Goal: Task Accomplishment & Management: Manage account settings

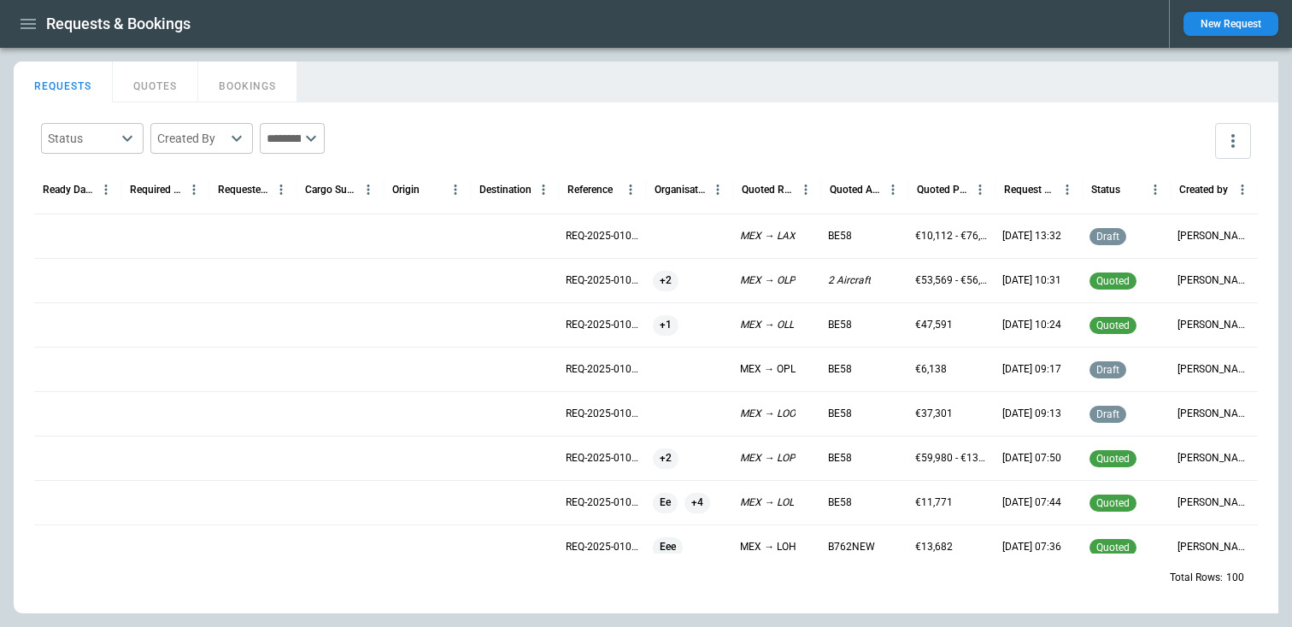
click at [192, 122] on div "Status ​ Created By ​ ​" at bounding box center [645, 141] width 1223 height 50
click at [143, 80] on button "QUOTES" at bounding box center [155, 82] width 85 height 41
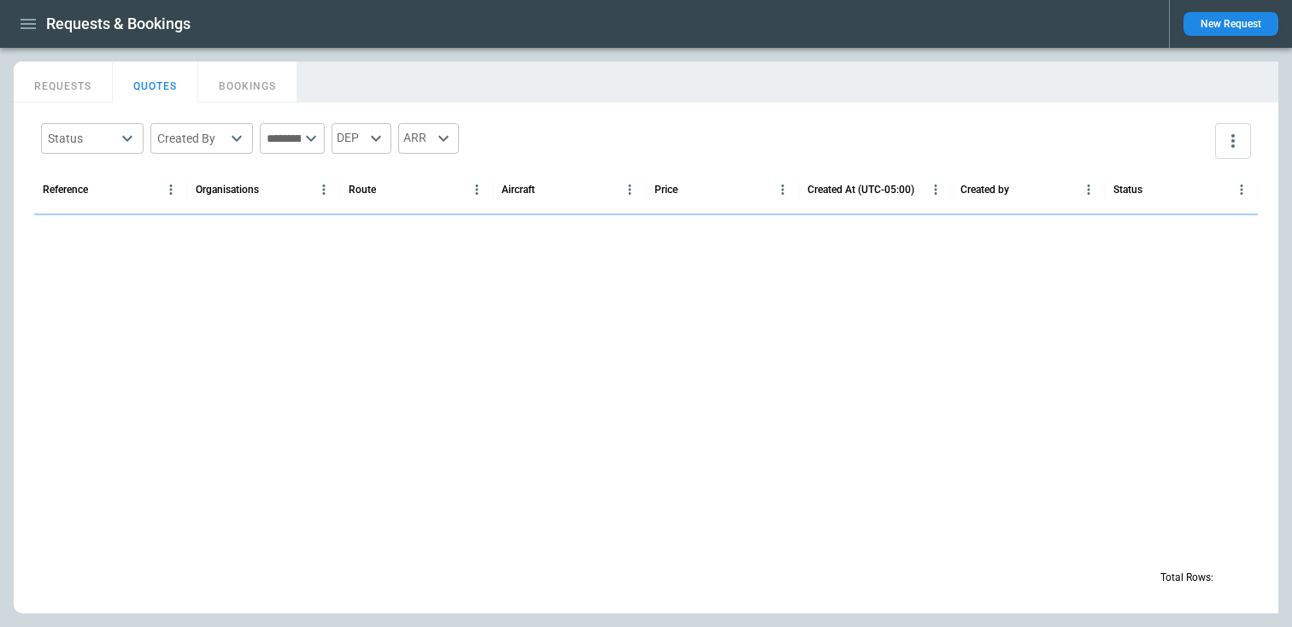
click at [24, 15] on icon "button" at bounding box center [28, 24] width 21 height 21
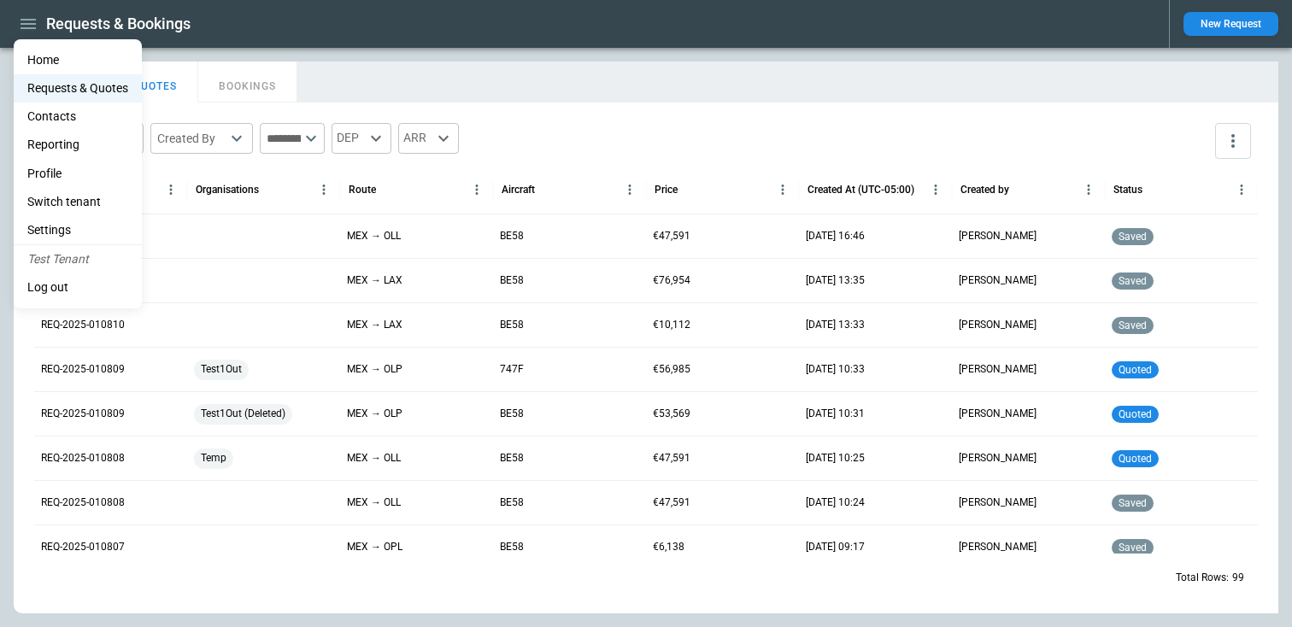
click at [279, 206] on div at bounding box center [646, 313] width 1292 height 627
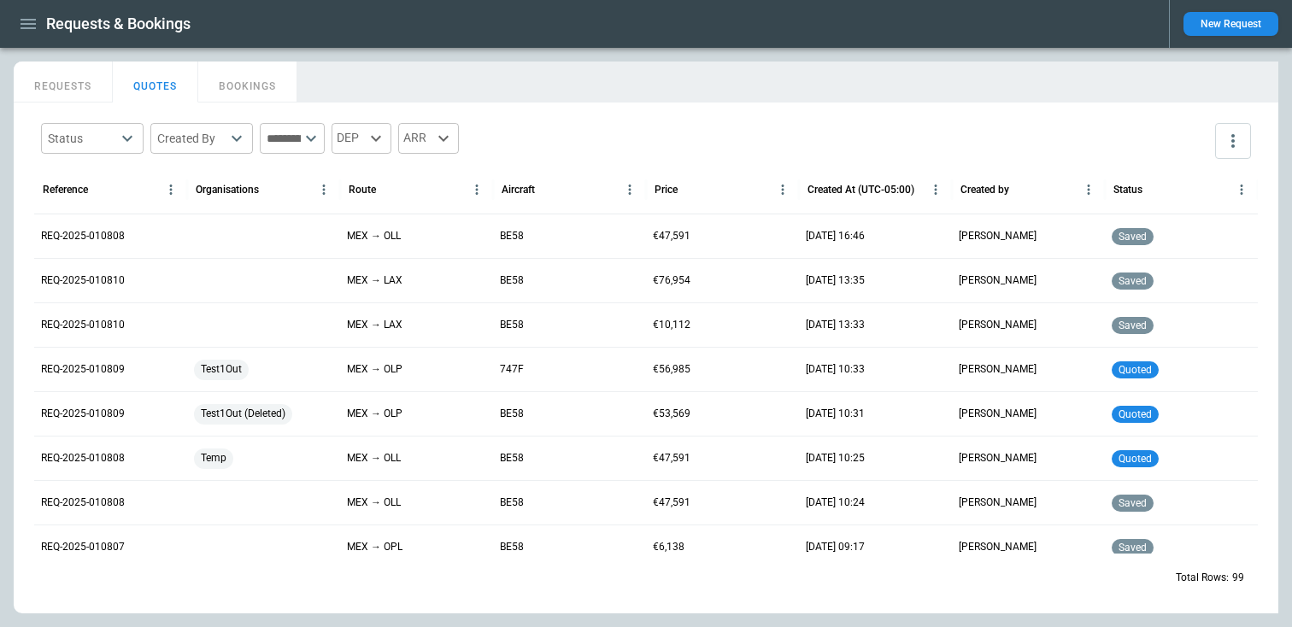
click at [44, 26] on div "Requests & Bookings" at bounding box center [584, 24] width 1141 height 30
click at [25, 26] on icon "button" at bounding box center [28, 24] width 21 height 21
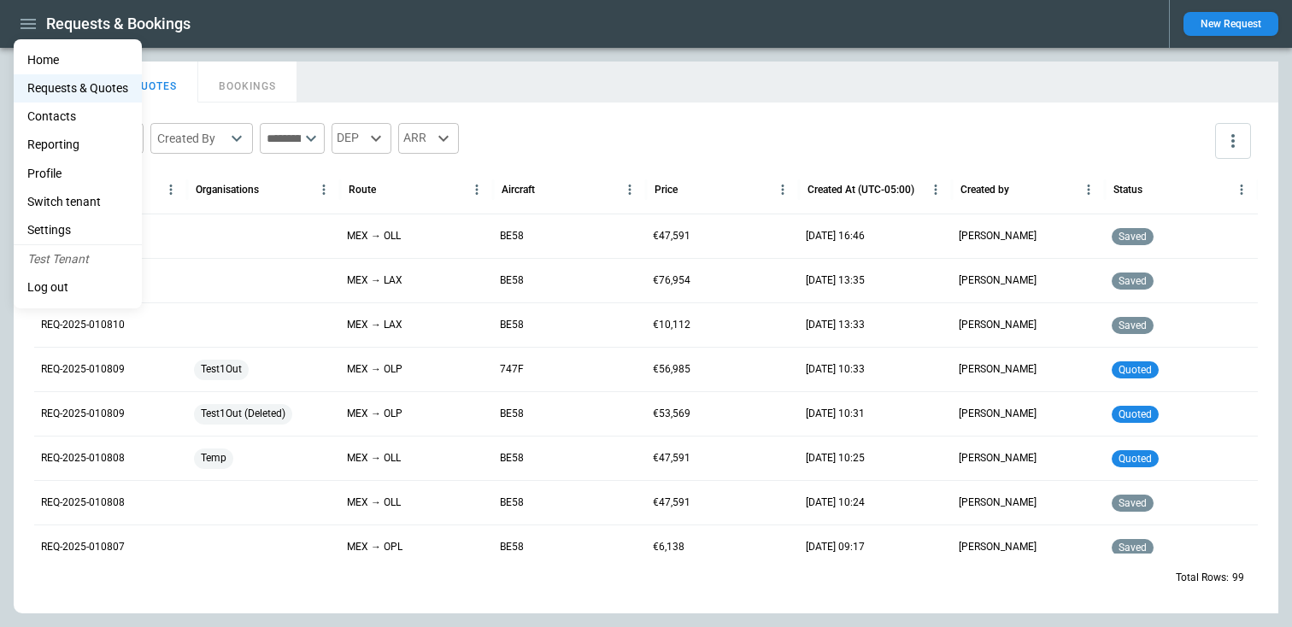
click at [901, 94] on div at bounding box center [646, 313] width 1292 height 627
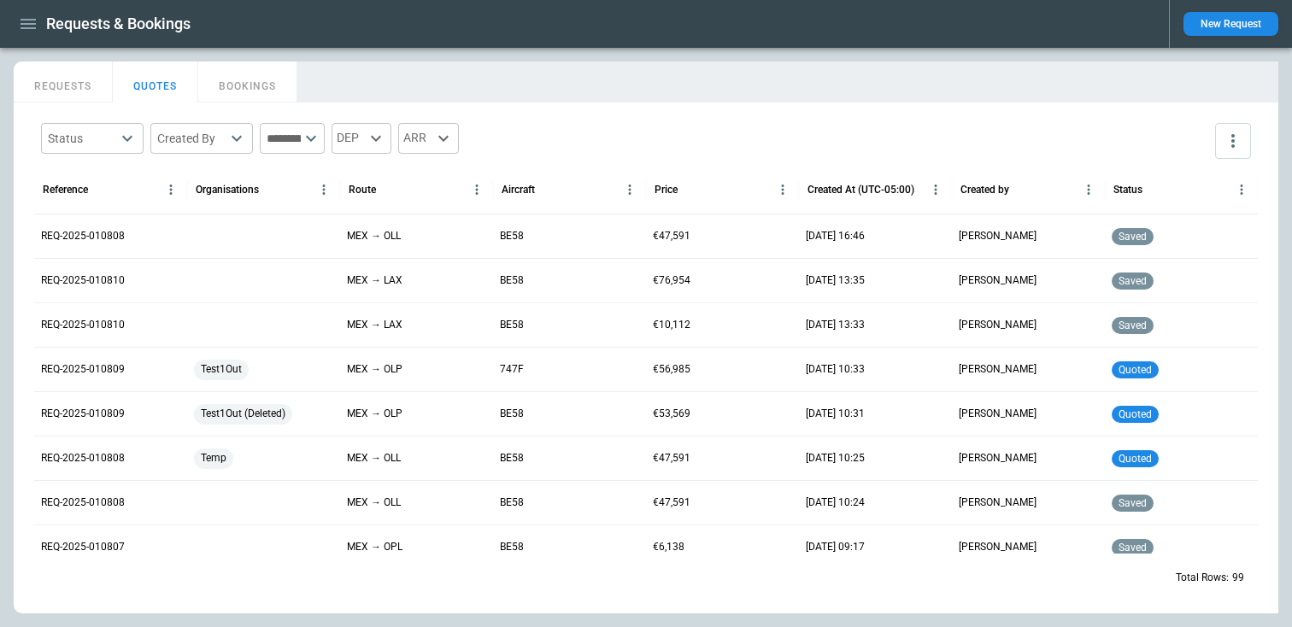
click at [1217, 26] on button "New Request" at bounding box center [1230, 24] width 95 height 24
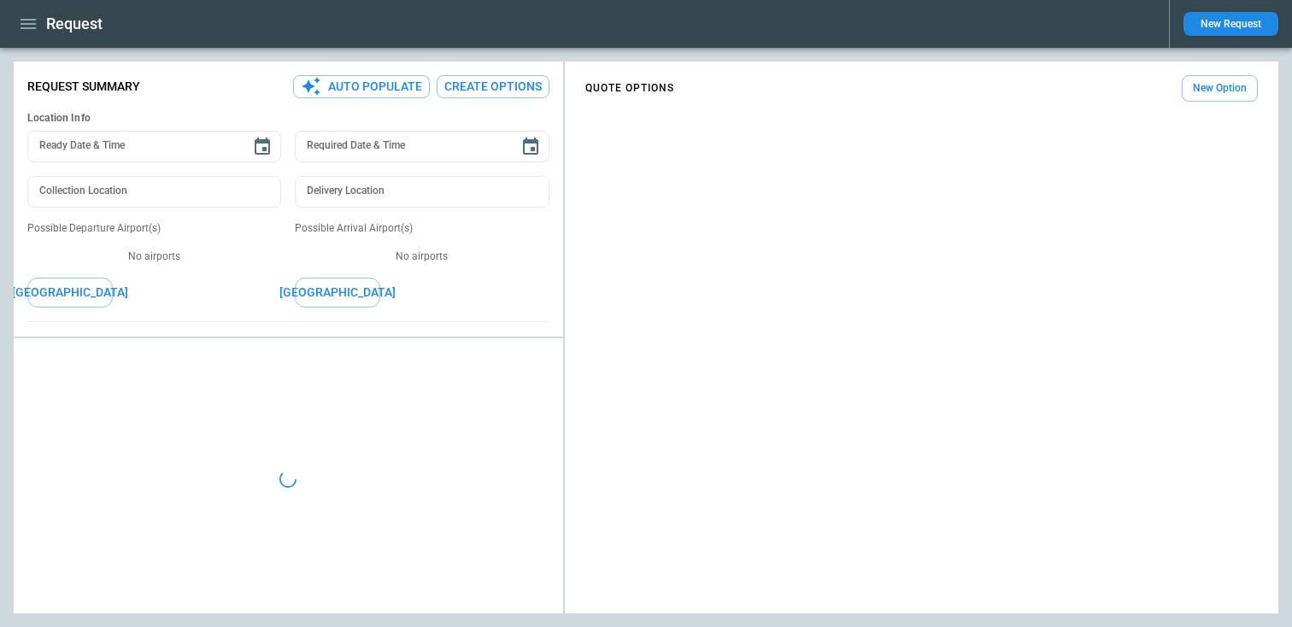
type textarea "*"
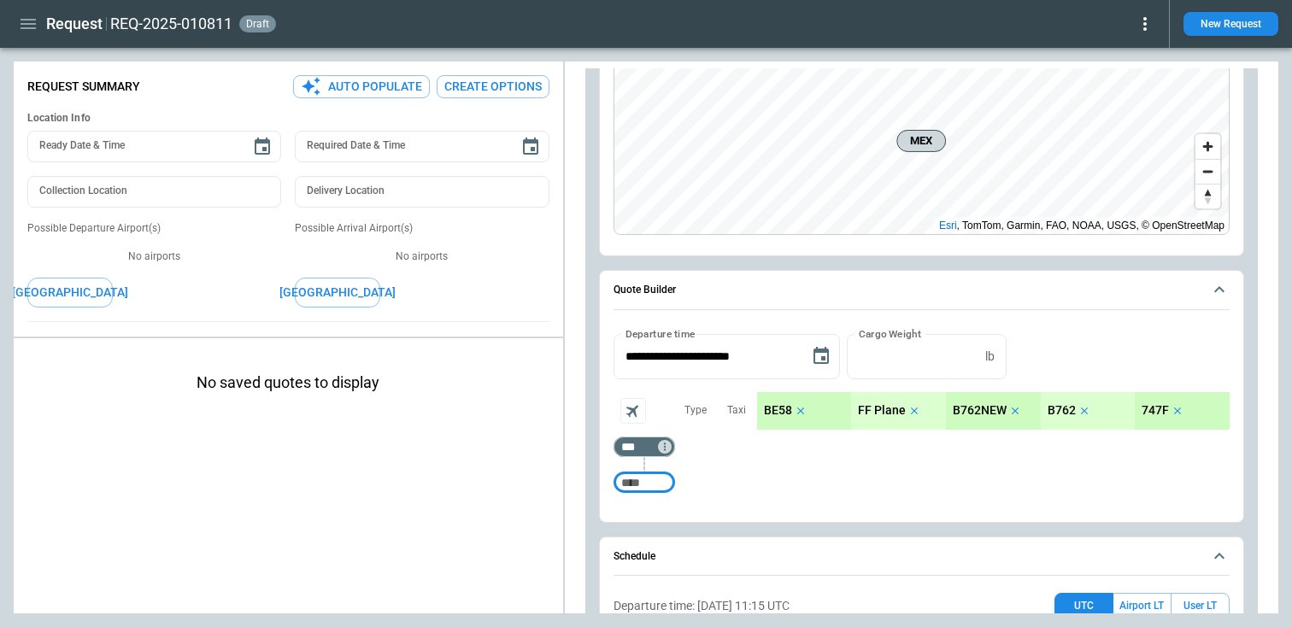
scroll to position [393, 0]
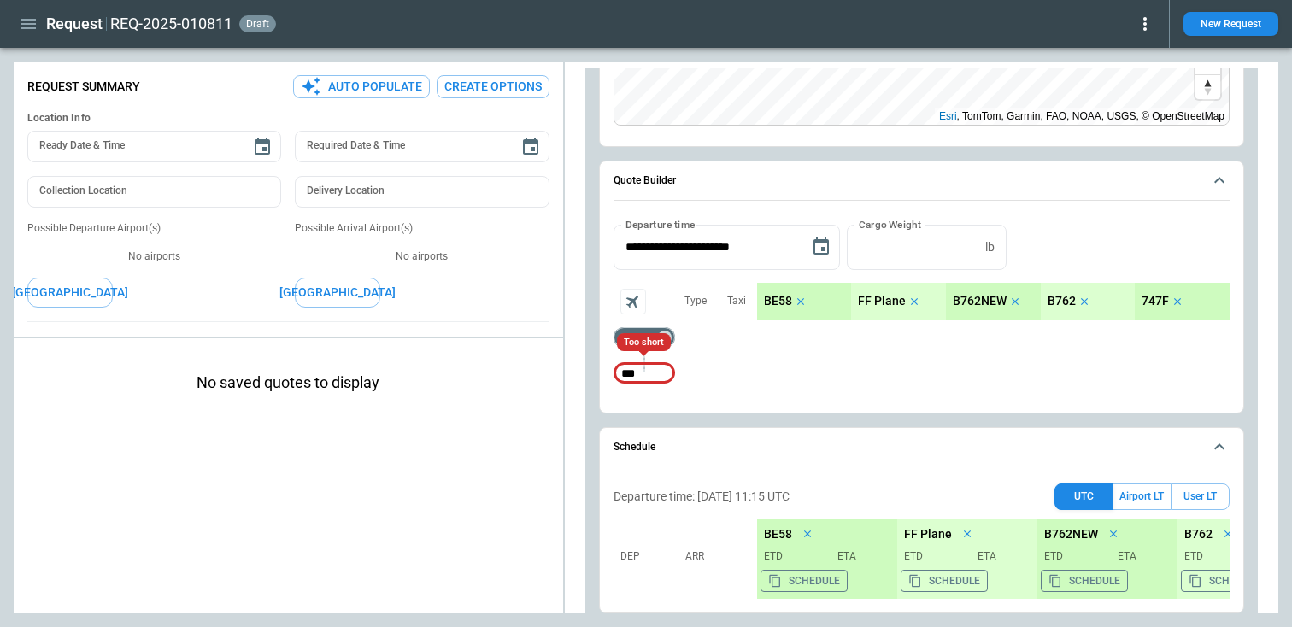
type input "***"
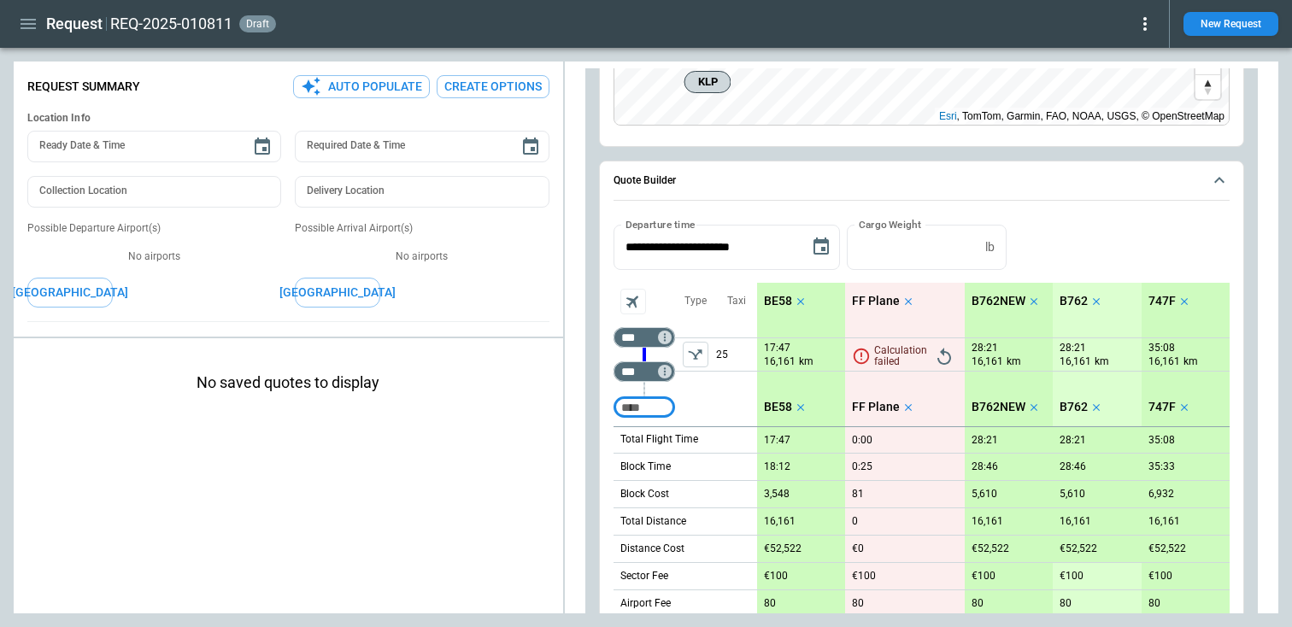
click at [695, 355] on icon "left aligned" at bounding box center [695, 354] width 14 height 10
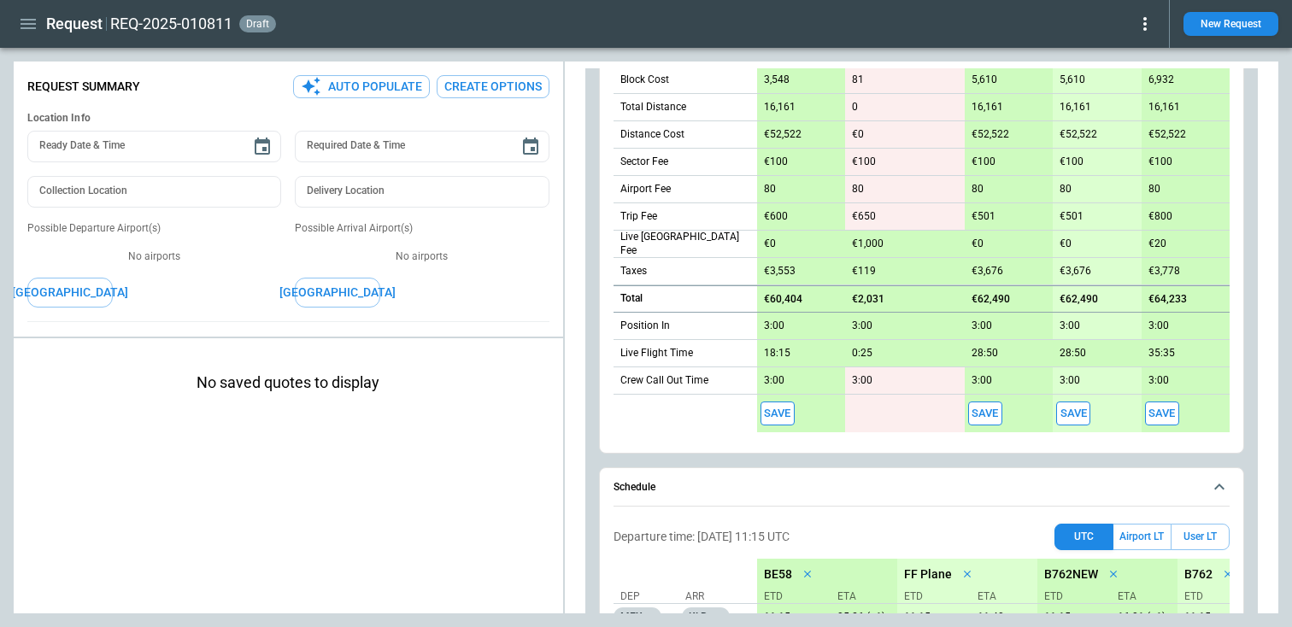
scroll to position [1071, 0]
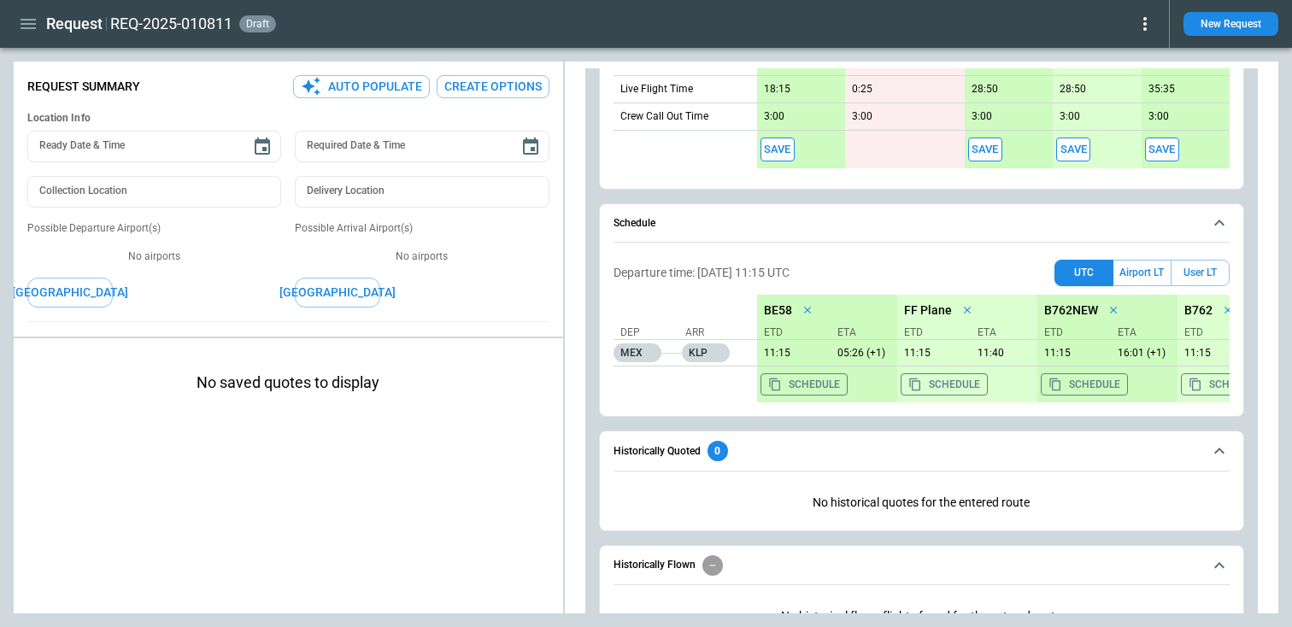
click at [780, 155] on button "Save" at bounding box center [777, 150] width 34 height 25
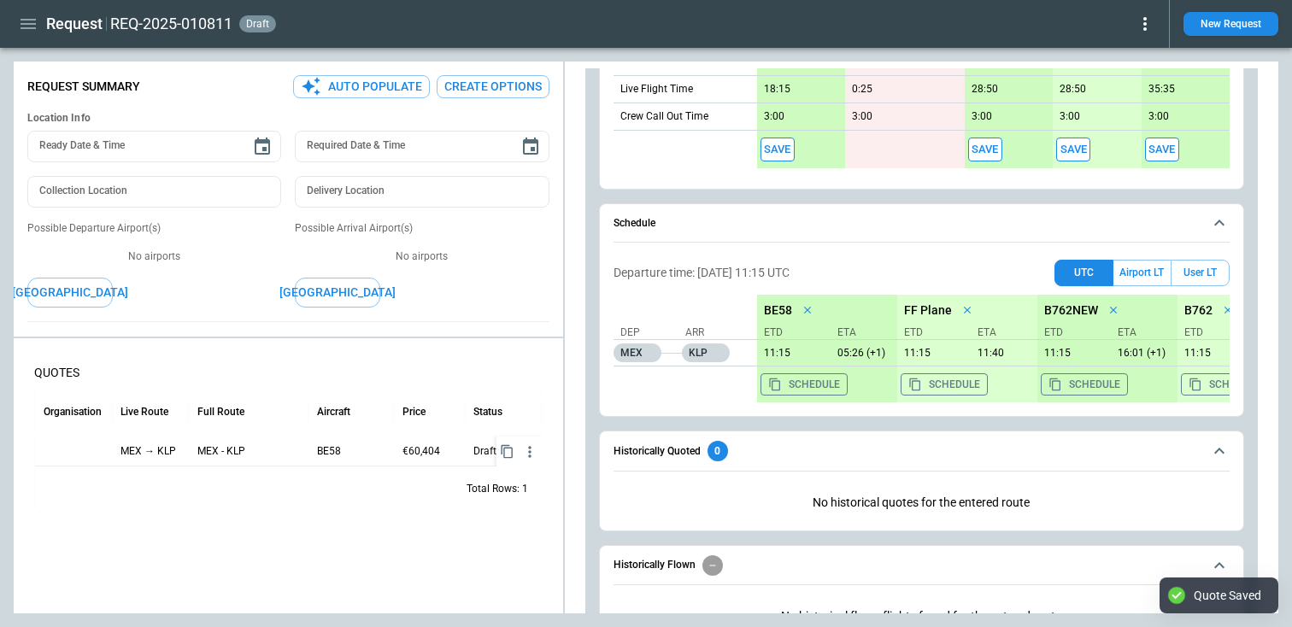
type textarea "*"
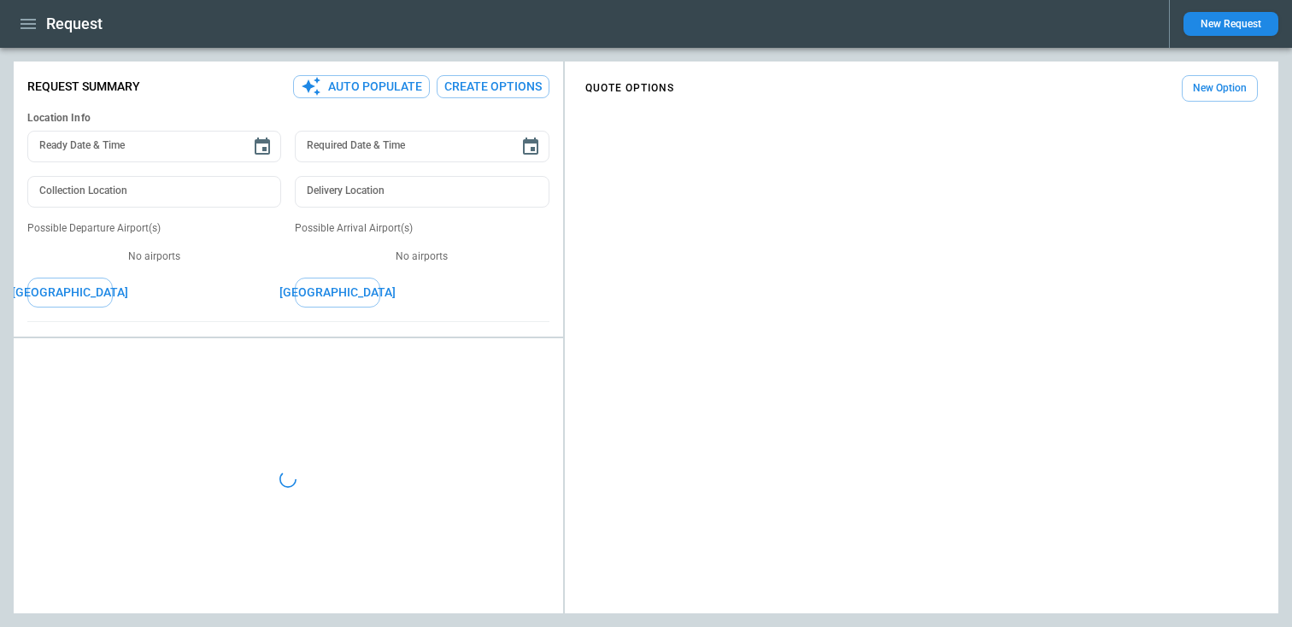
type textarea "*"
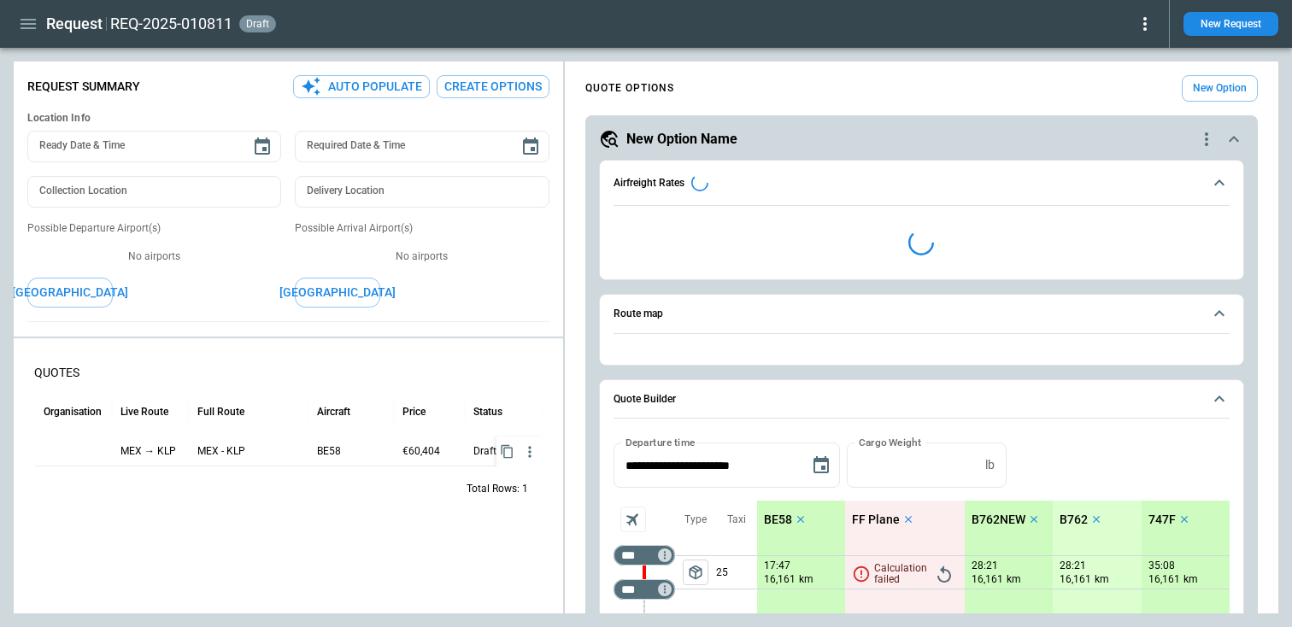
type input "**********"
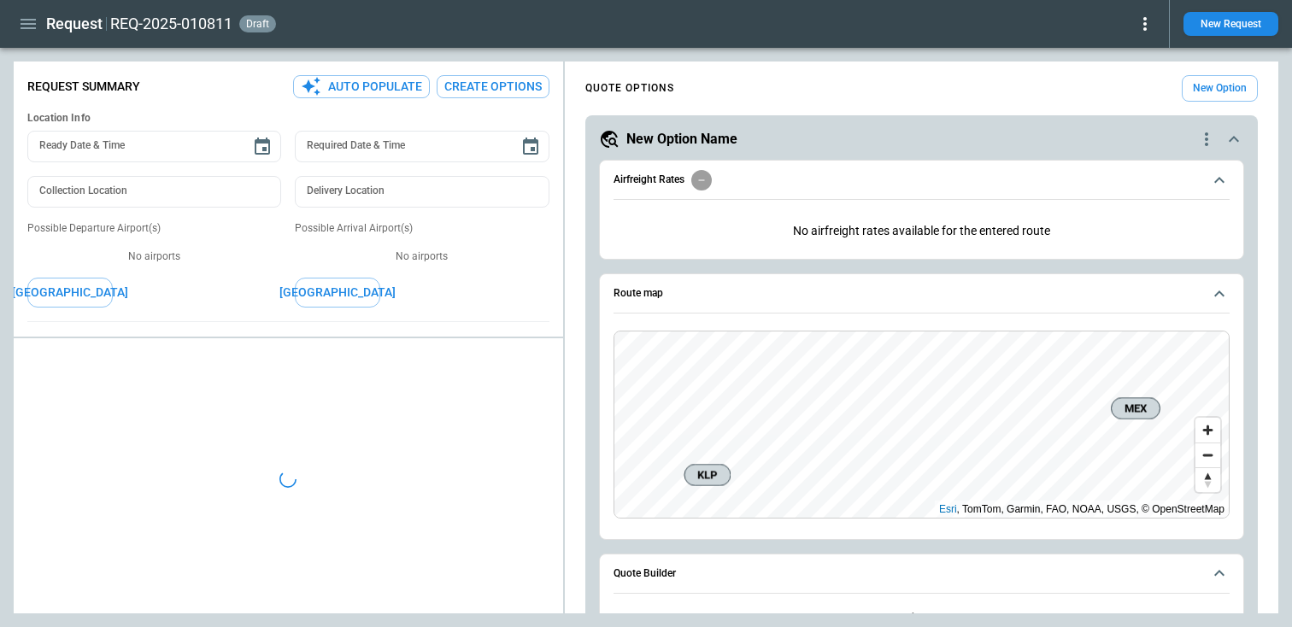
type textarea "*"
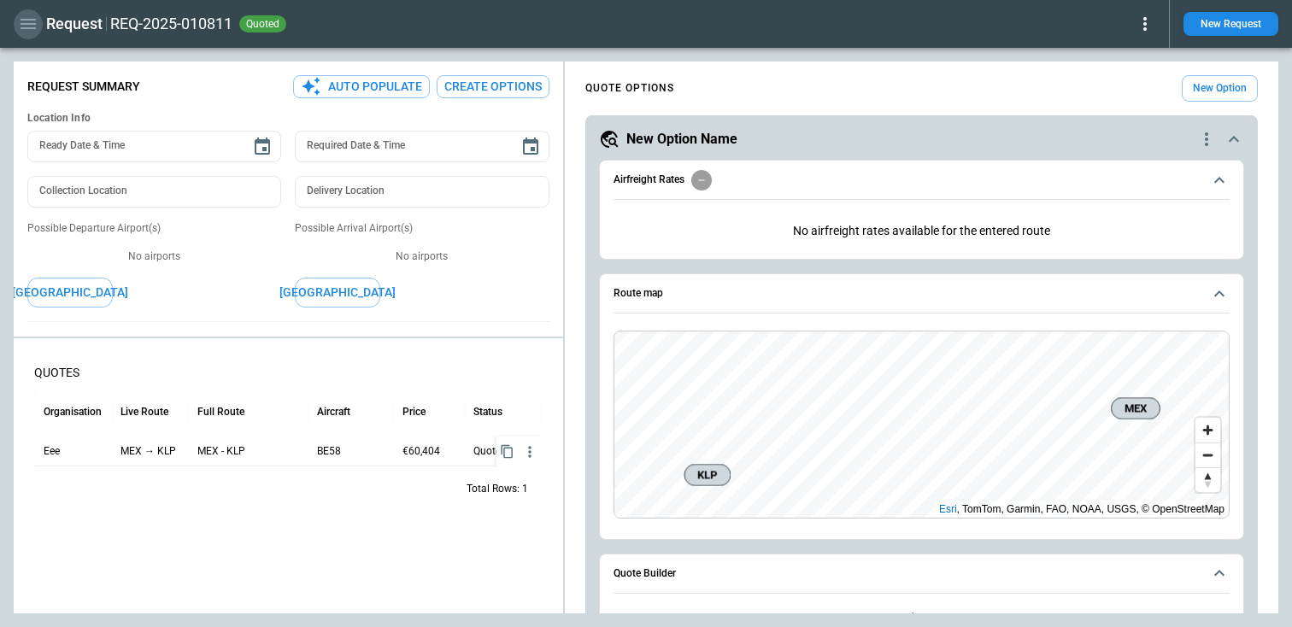
click at [27, 37] on button "button" at bounding box center [28, 24] width 29 height 30
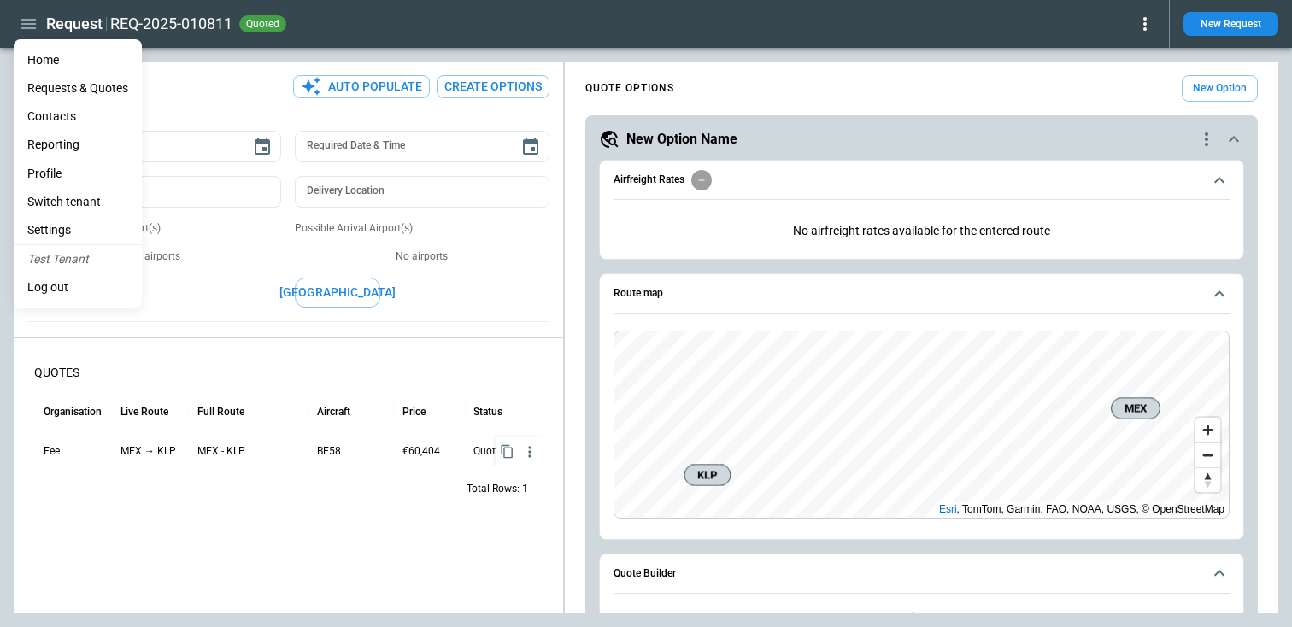
click at [62, 114] on li "Contacts" at bounding box center [78, 117] width 128 height 28
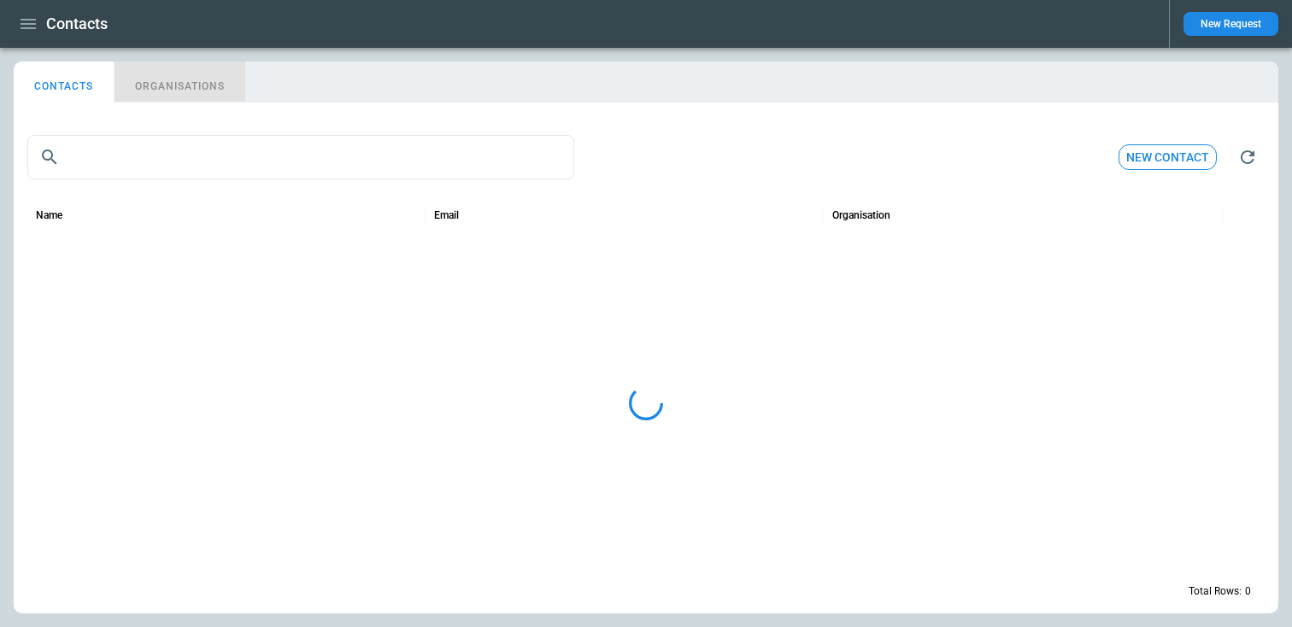
click at [209, 87] on button "ORGANISATIONS" at bounding box center [179, 82] width 131 height 41
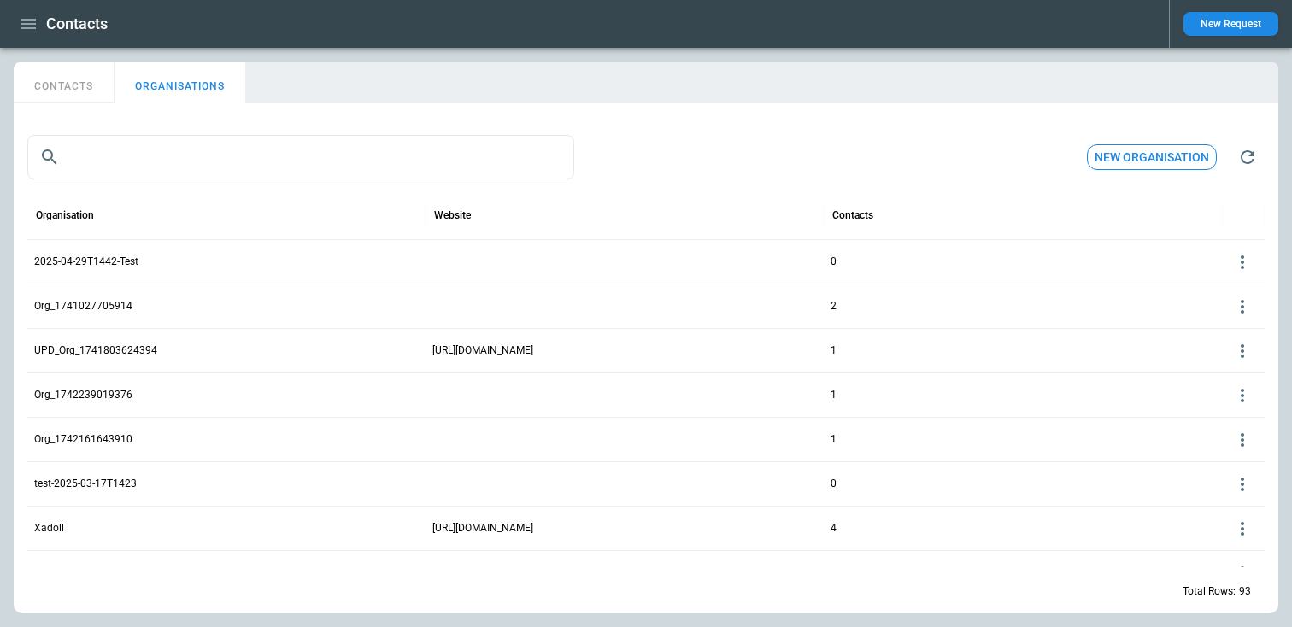
click at [209, 87] on button "ORGANISATIONS" at bounding box center [179, 82] width 131 height 41
click at [1247, 259] on icon at bounding box center [1242, 262] width 21 height 21
click at [1235, 289] on button "Edit" at bounding box center [1228, 288] width 56 height 25
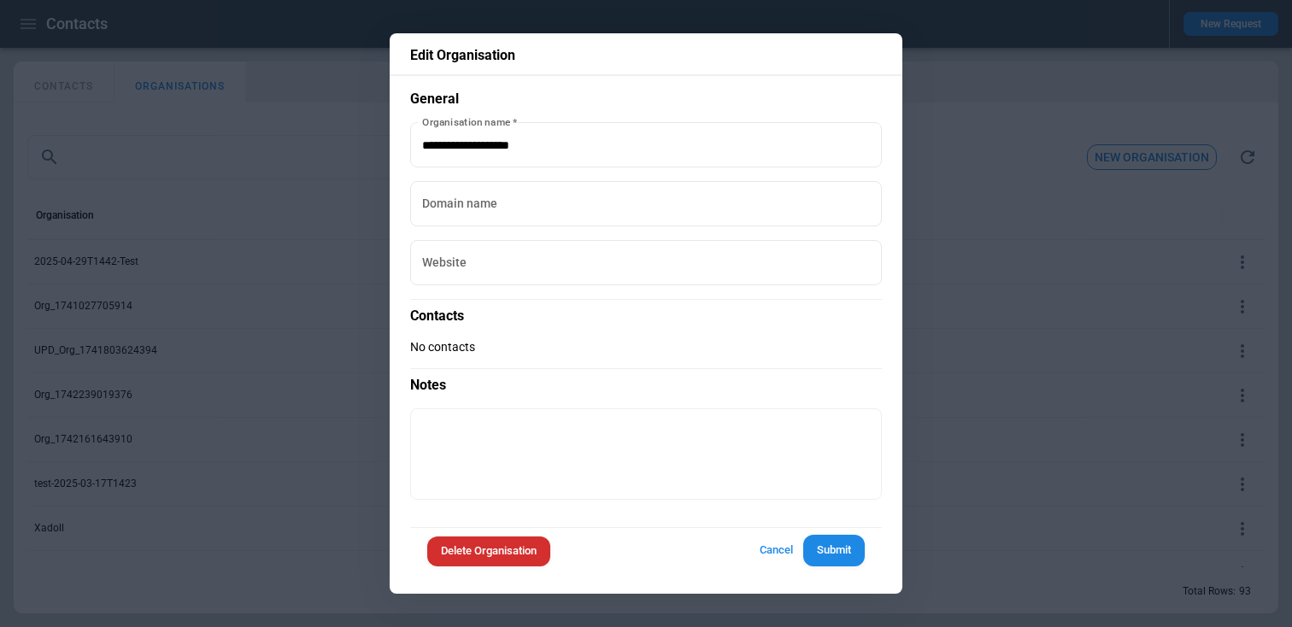
click at [970, 272] on div at bounding box center [646, 313] width 1292 height 627
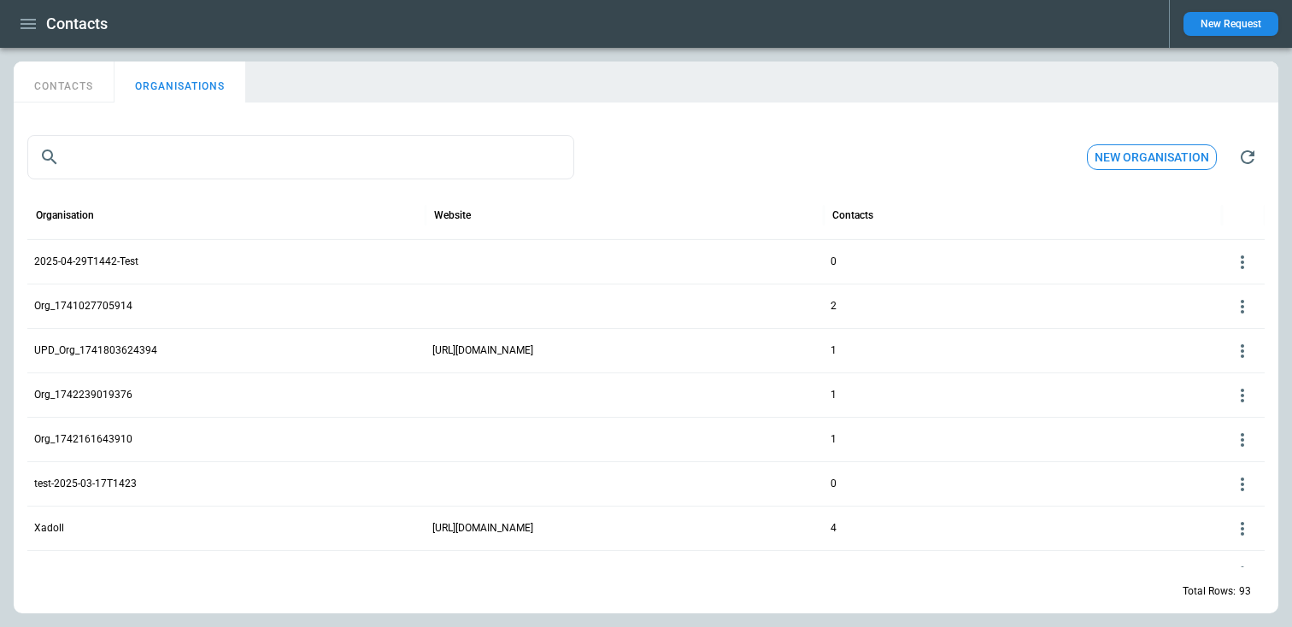
click at [76, 106] on div "CONTACTS ORGANISATIONS" at bounding box center [646, 86] width 1264 height 48
click at [71, 86] on button "CONTACTS" at bounding box center [64, 82] width 101 height 41
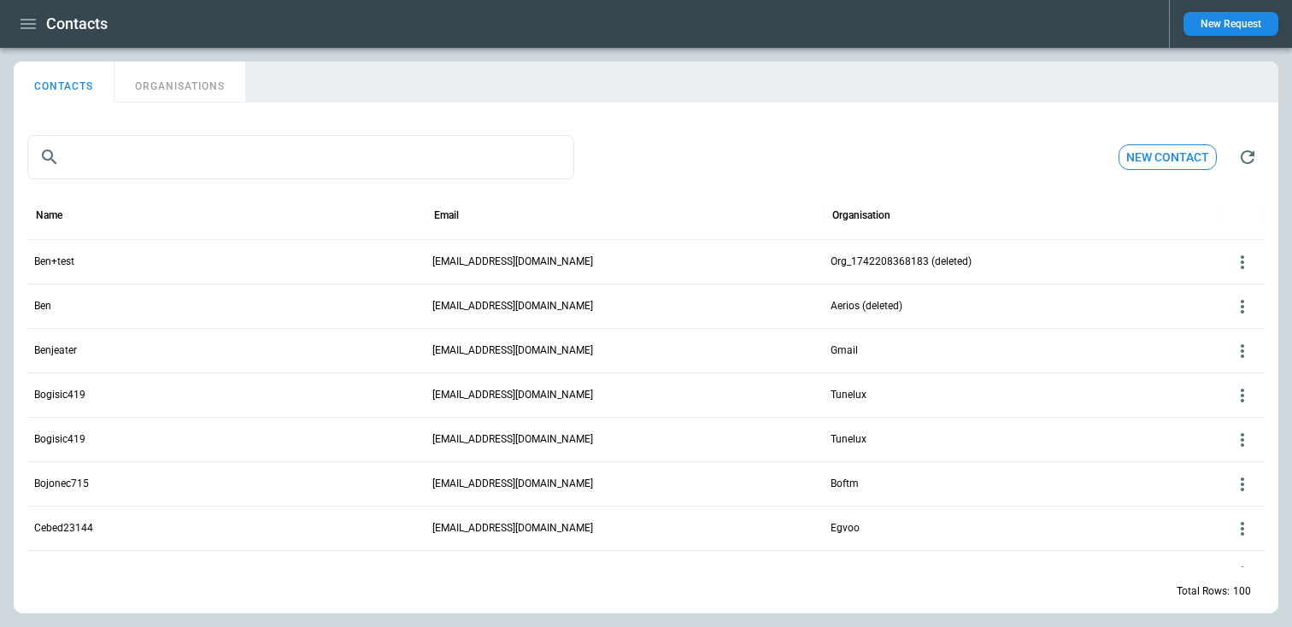
click at [1246, 265] on icon at bounding box center [1242, 262] width 21 height 21
click at [1230, 285] on button "Edit" at bounding box center [1228, 288] width 56 height 25
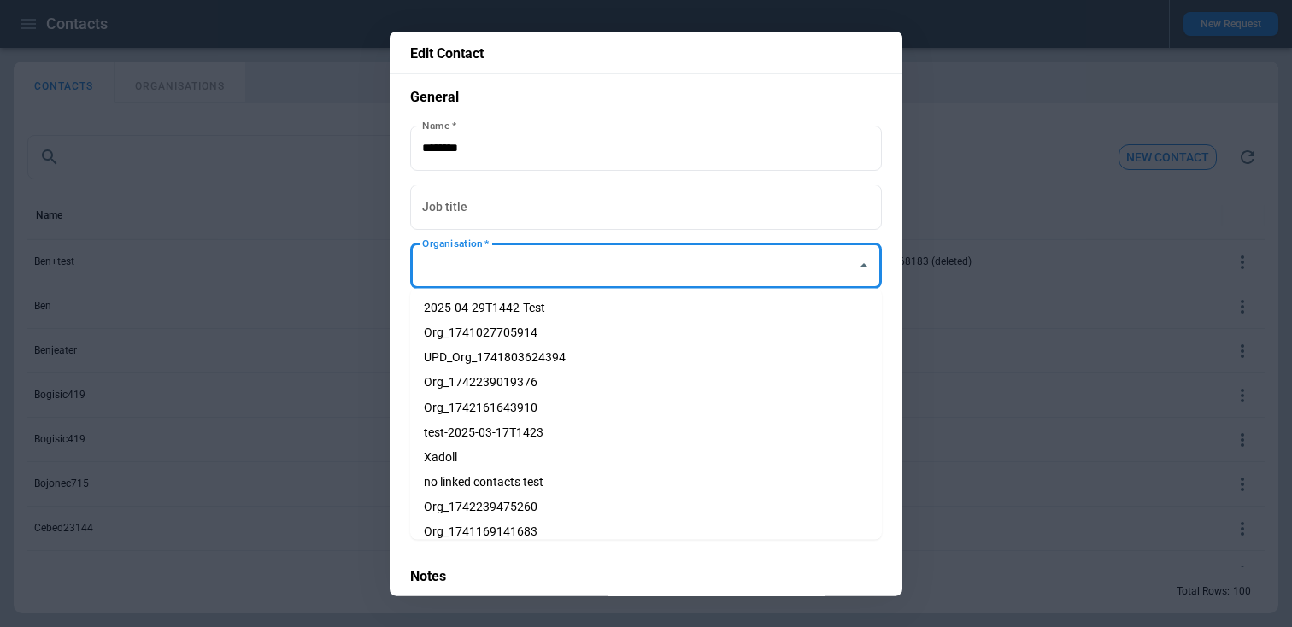
click at [708, 280] on input "Organisation   *" at bounding box center [633, 266] width 431 height 30
click at [517, 409] on li "Org_1742161643910" at bounding box center [646, 407] width 472 height 25
type input "**********"
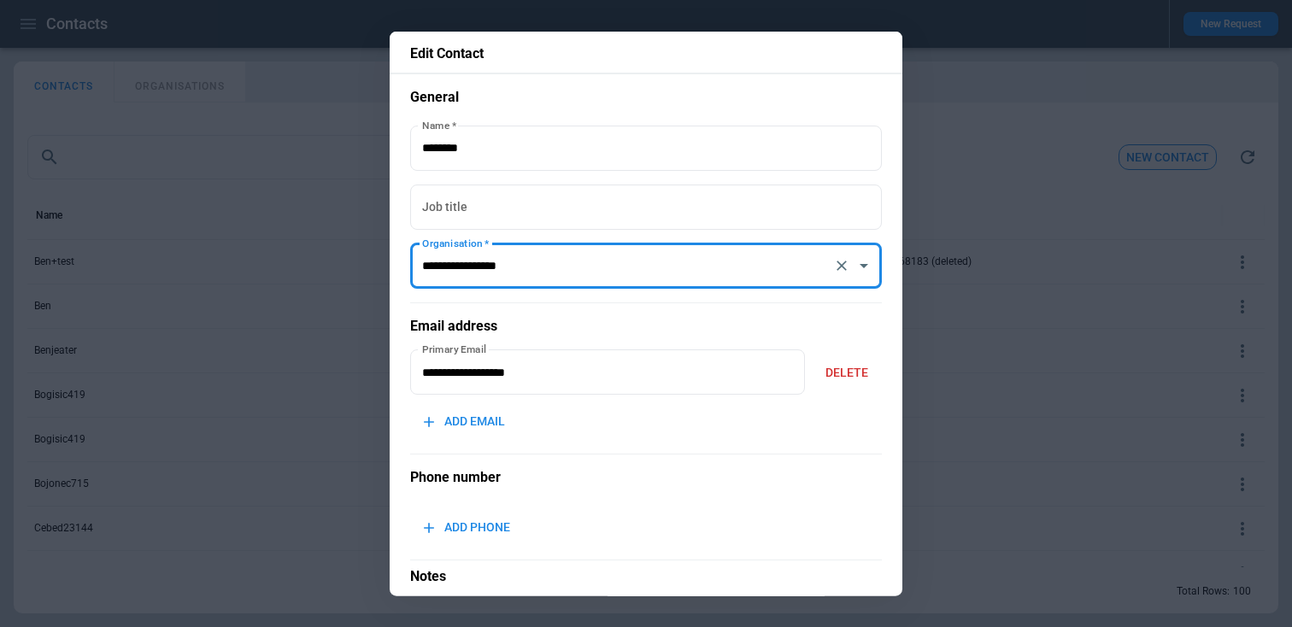
scroll to position [189, 0]
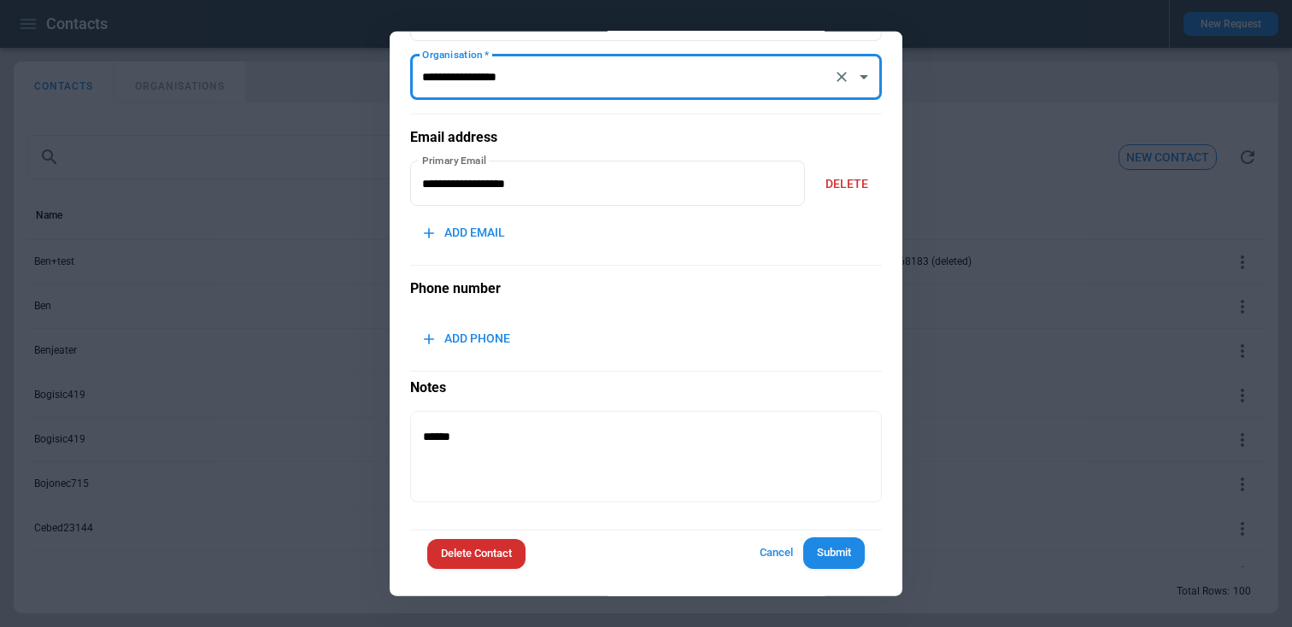
click at [826, 551] on button "Submit" at bounding box center [834, 553] width 62 height 32
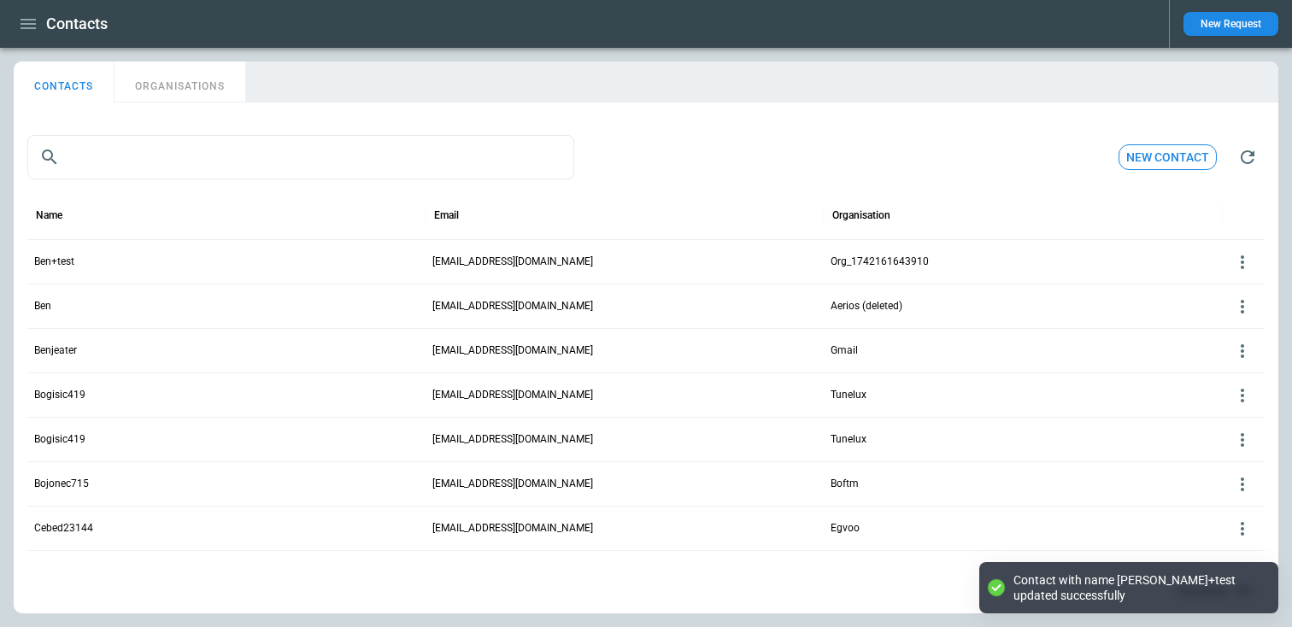
click at [1240, 260] on icon at bounding box center [1242, 262] width 21 height 21
click at [1211, 283] on button "Edit" at bounding box center [1228, 288] width 56 height 25
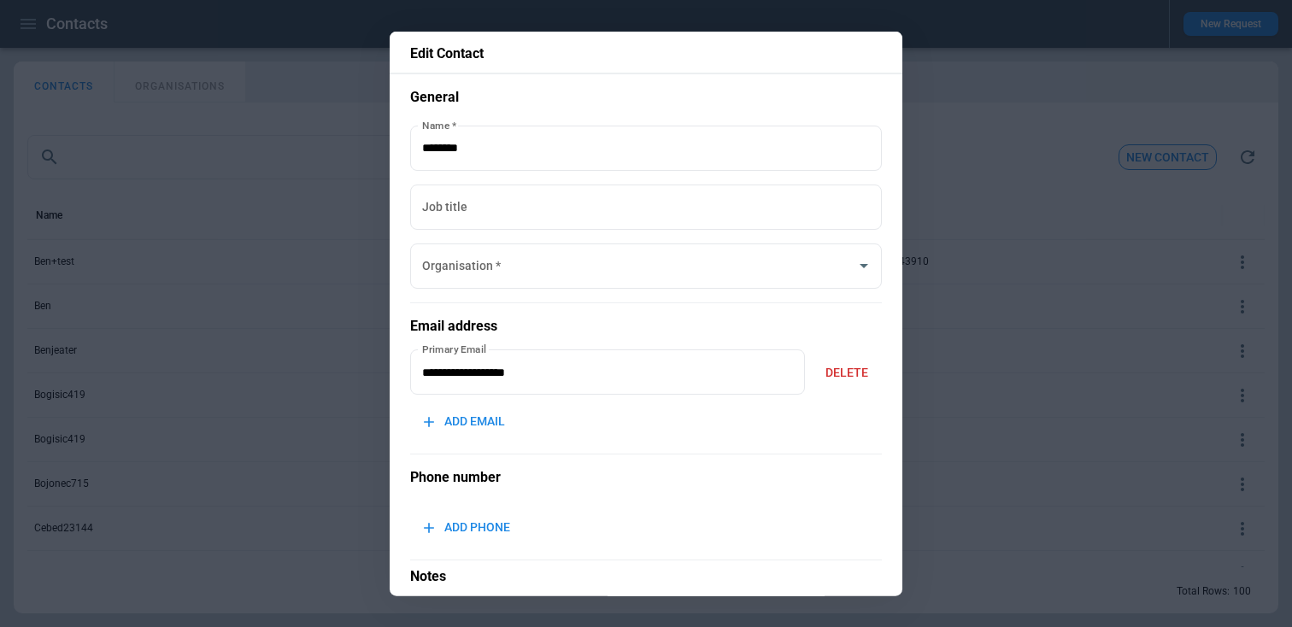
type input "**********"
click at [971, 178] on div at bounding box center [646, 313] width 1292 height 627
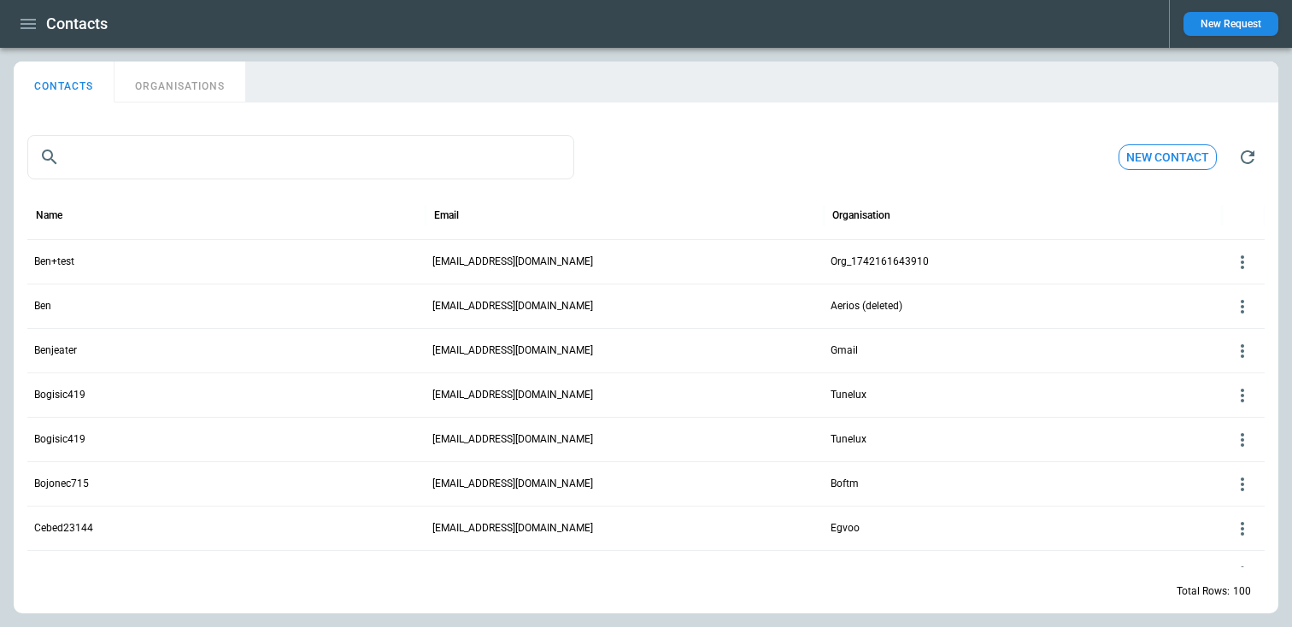
click at [183, 78] on button "ORGANISATIONS" at bounding box center [179, 82] width 131 height 41
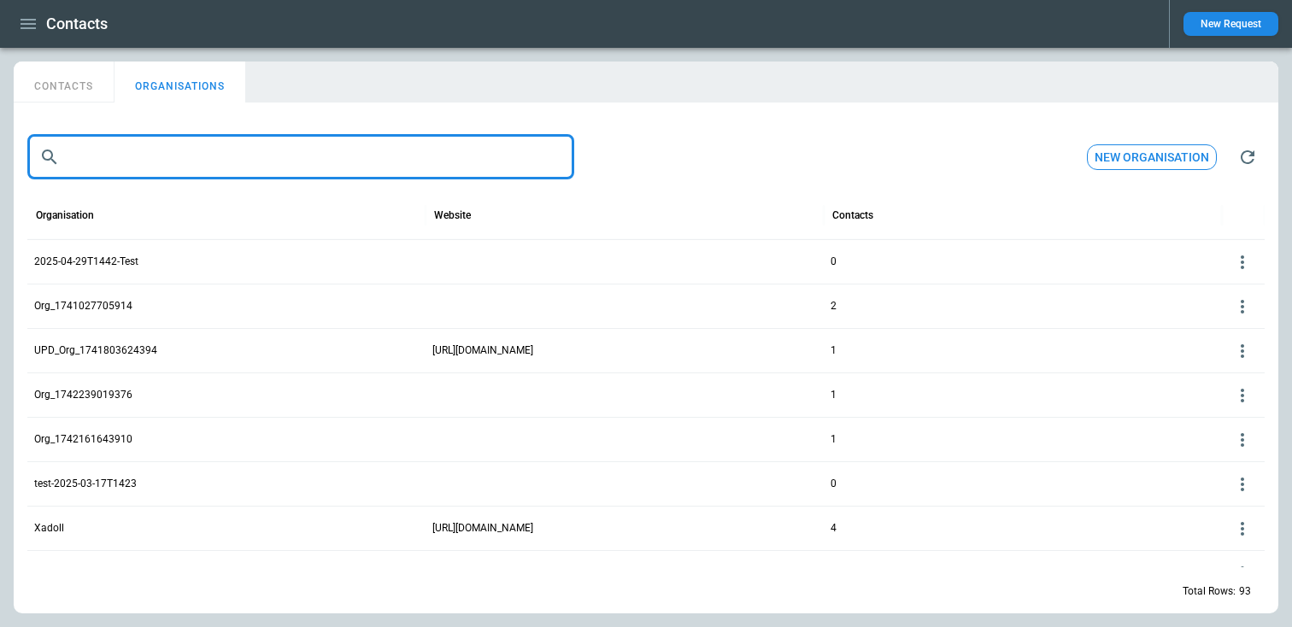
click at [210, 152] on input "text" at bounding box center [320, 157] width 507 height 44
paste input "**********"
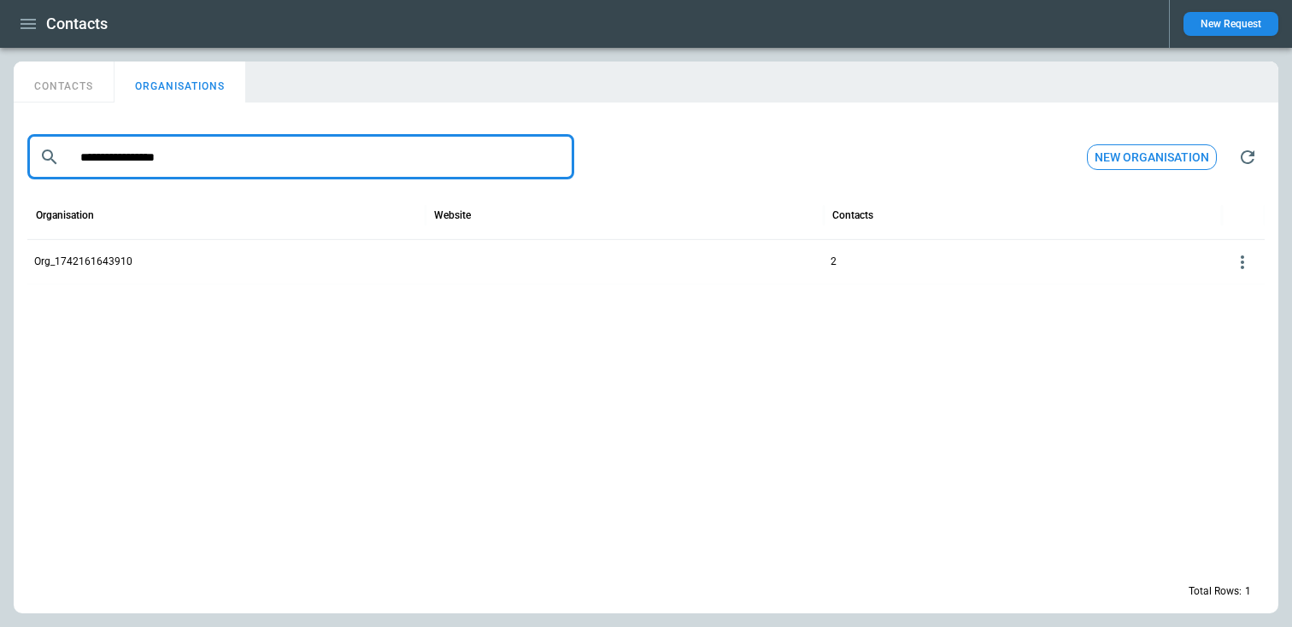
type input "**********"
click at [1244, 271] on icon at bounding box center [1242, 262] width 21 height 21
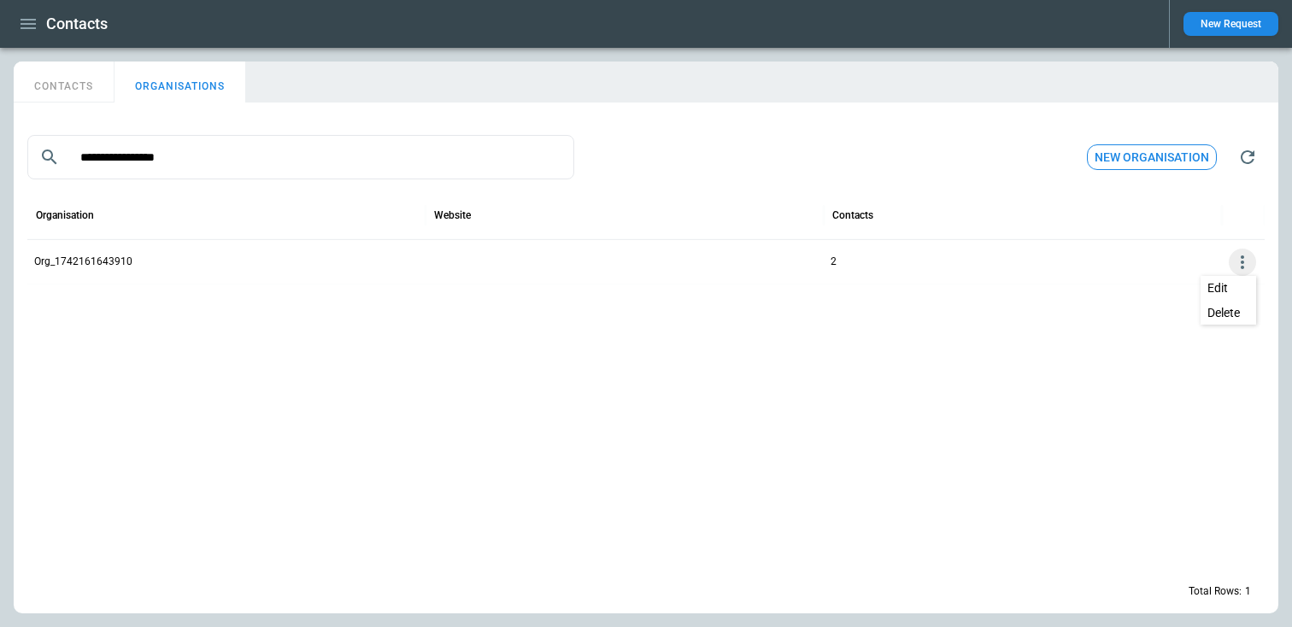
click at [1234, 282] on button "Edit" at bounding box center [1228, 288] width 56 height 25
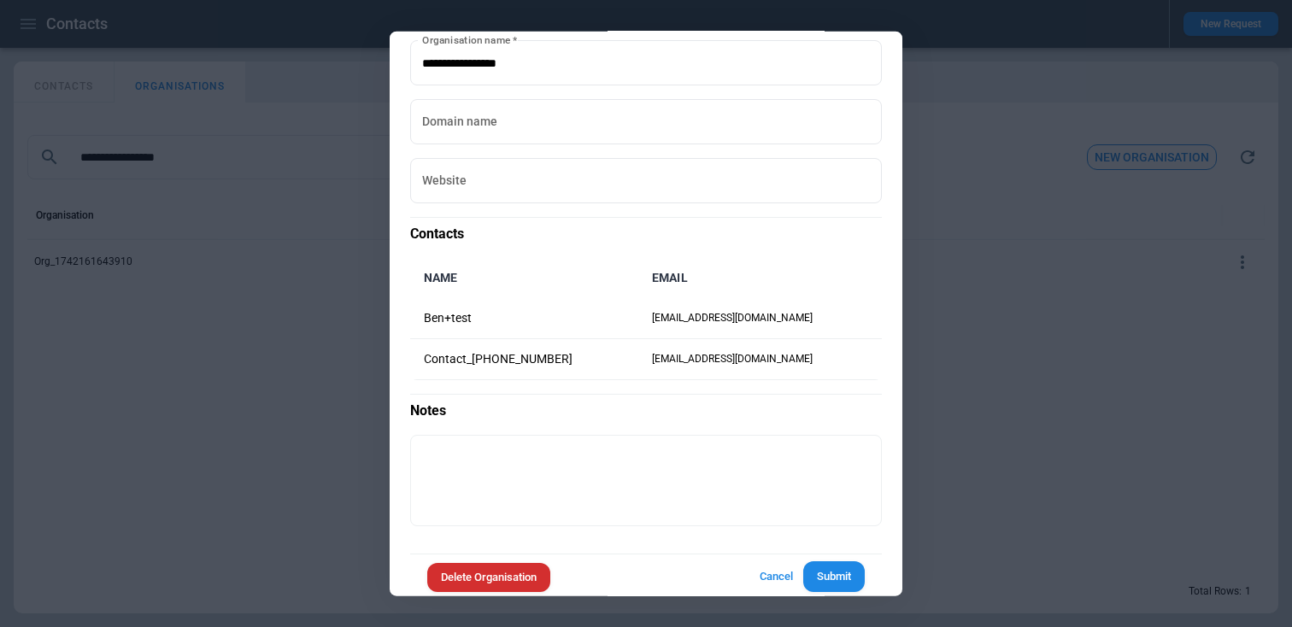
scroll to position [104, 0]
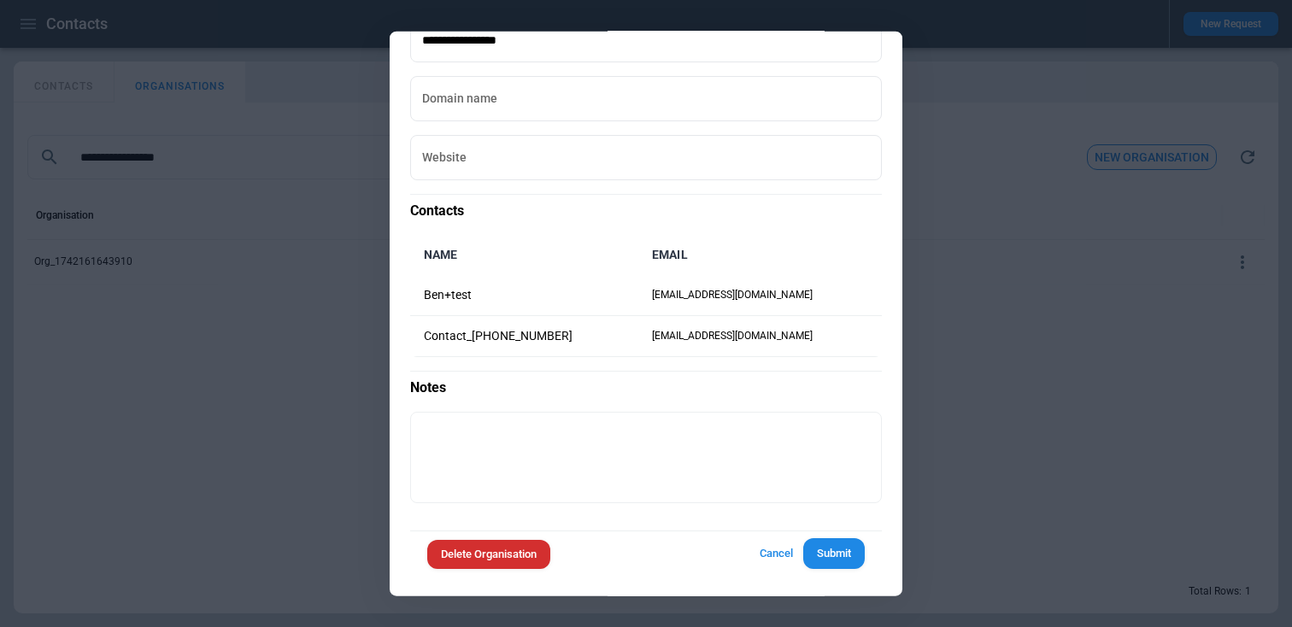
click at [1041, 294] on div at bounding box center [646, 313] width 1292 height 627
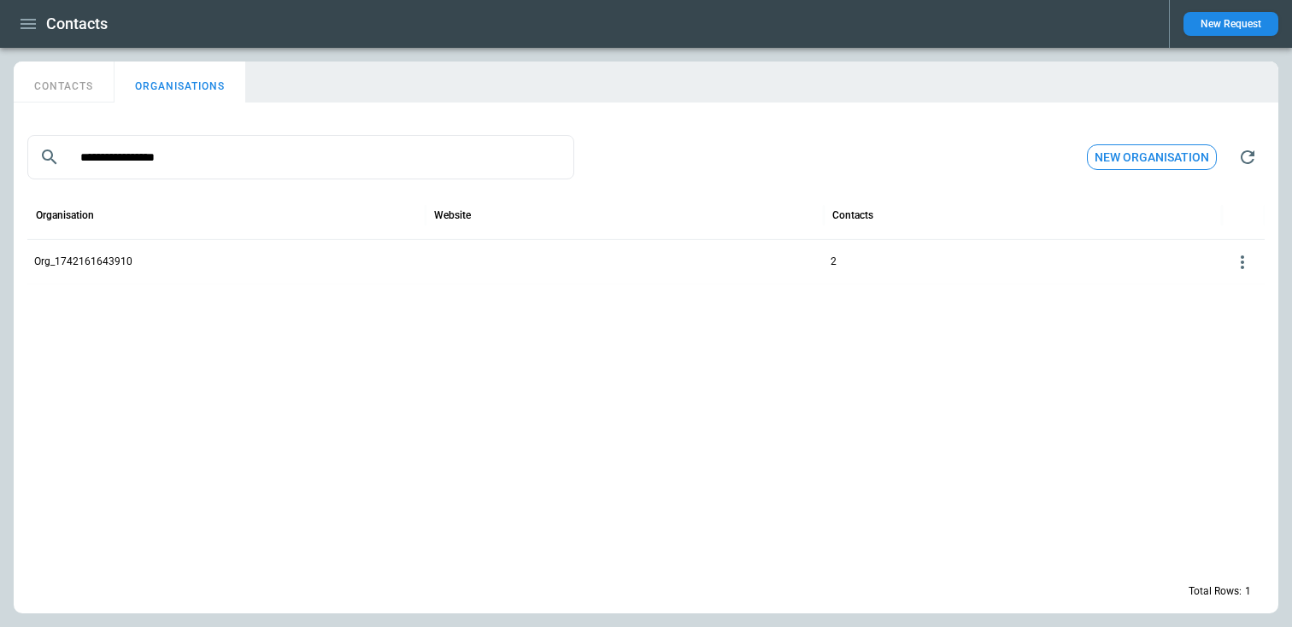
click at [1247, 259] on icon at bounding box center [1242, 262] width 21 height 21
click at [1225, 289] on button "Edit" at bounding box center [1228, 288] width 56 height 25
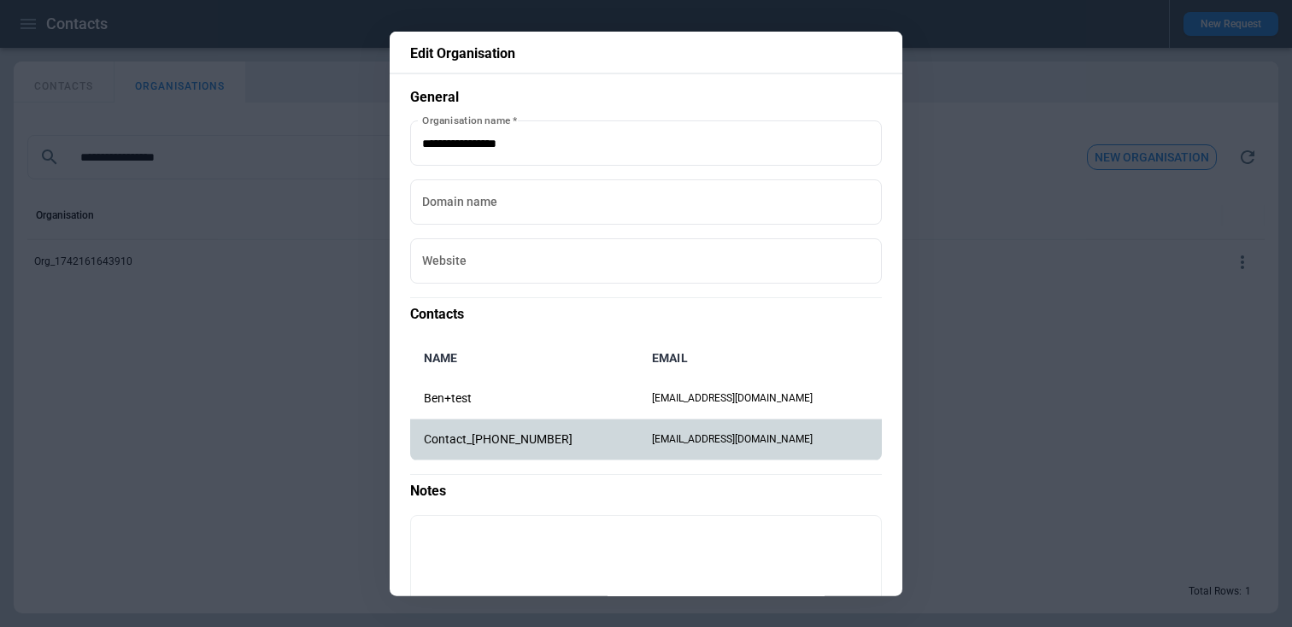
click at [463, 438] on p "Contact_1742161643910" at bounding box center [524, 439] width 201 height 15
copy p "Contact_1742161643910"
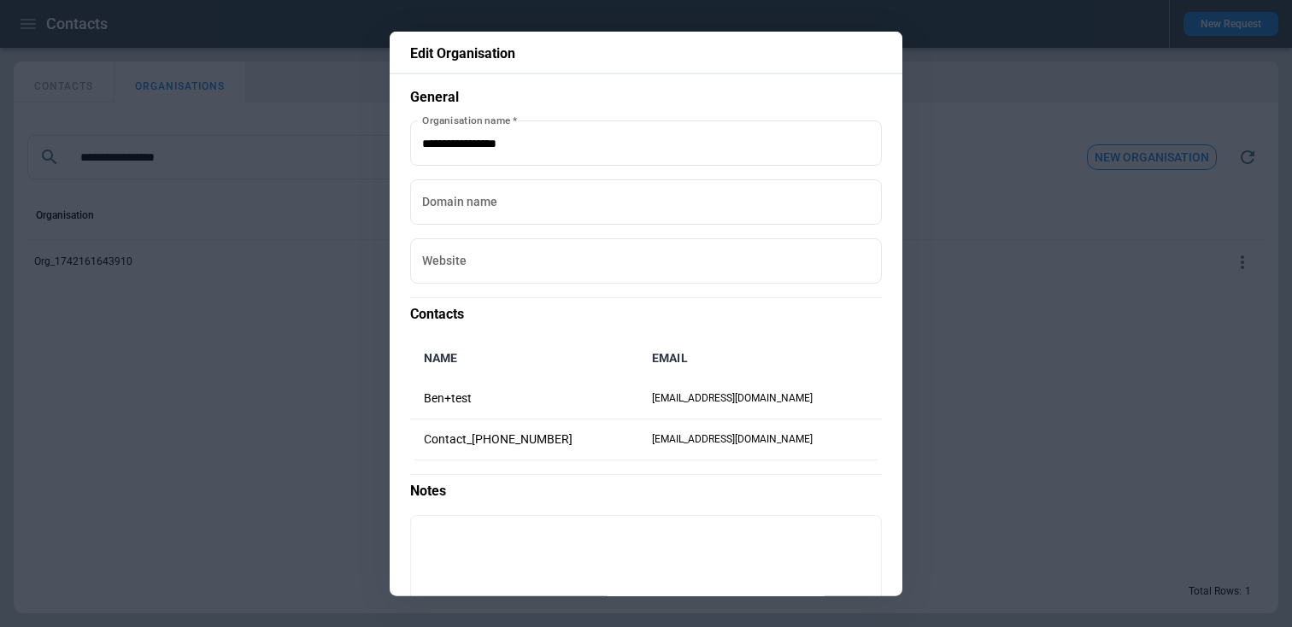
click at [1018, 348] on div at bounding box center [646, 313] width 1292 height 627
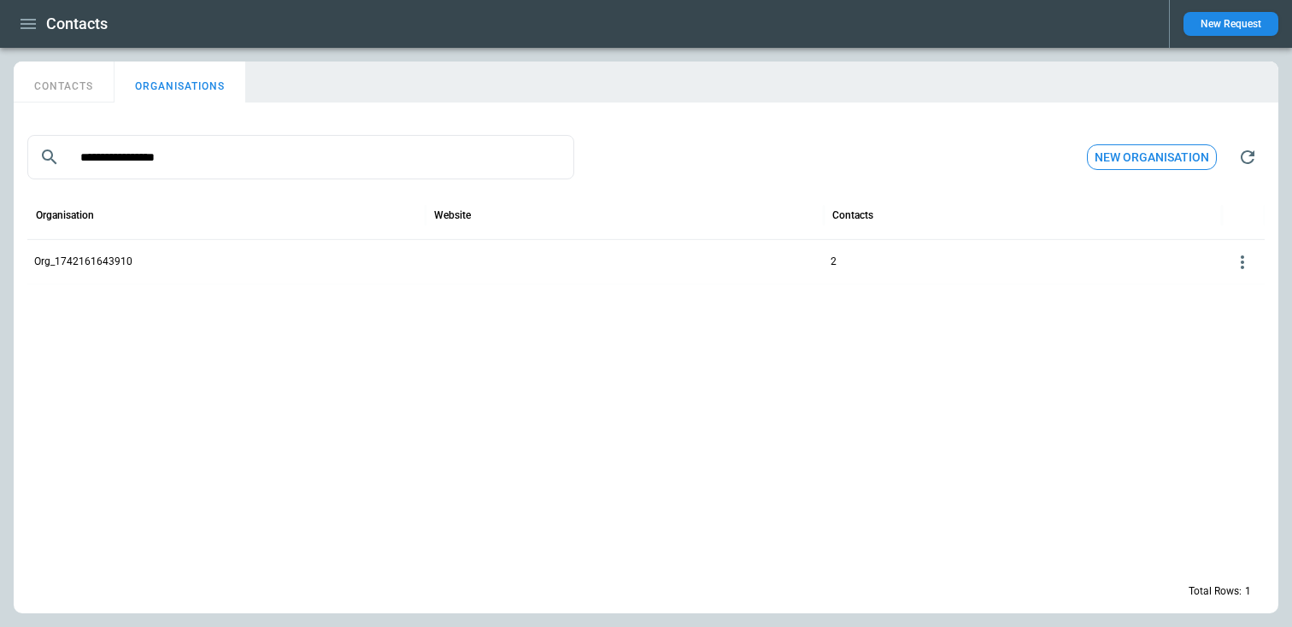
click at [1244, 264] on icon at bounding box center [1242, 262] width 21 height 21
click at [1230, 286] on button "Edit" at bounding box center [1228, 288] width 56 height 25
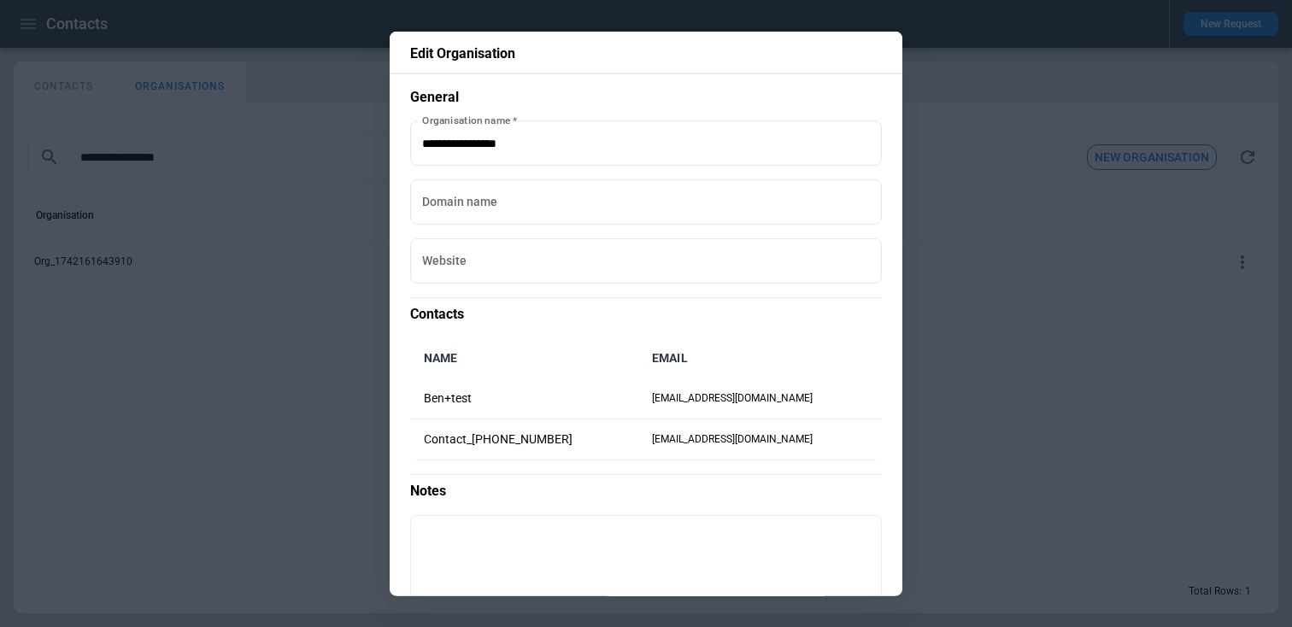
click at [1112, 292] on div at bounding box center [646, 313] width 1292 height 627
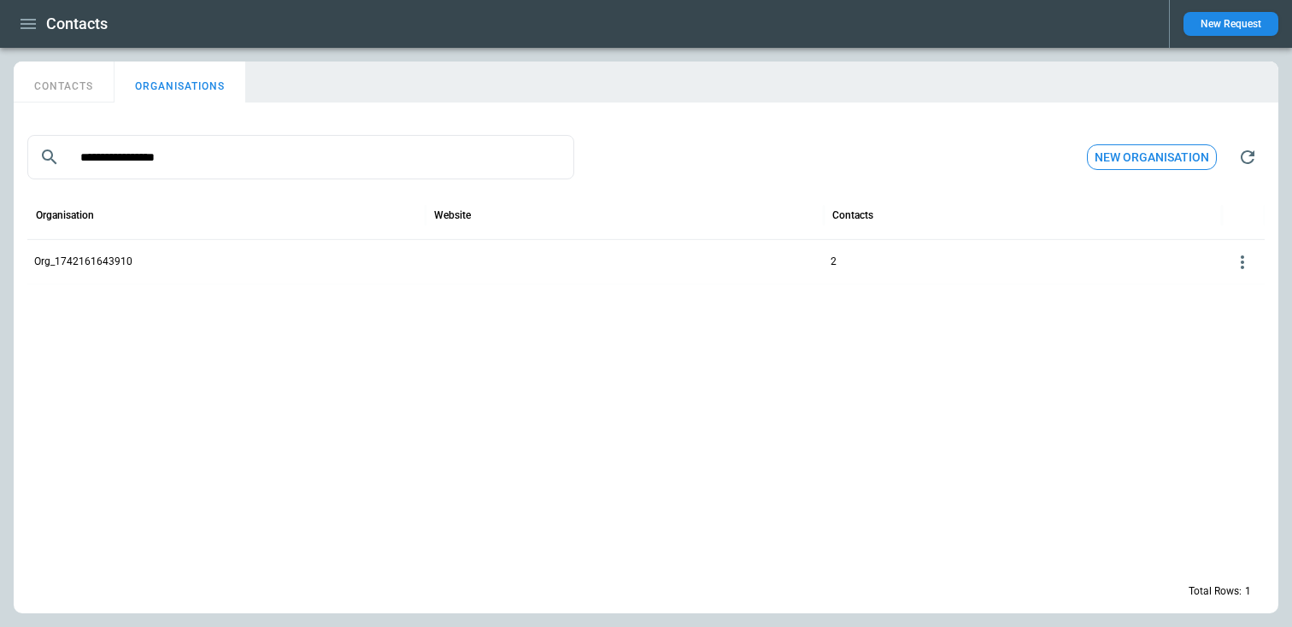
click at [1249, 264] on icon at bounding box center [1242, 262] width 21 height 21
click at [1223, 310] on button "Delete" at bounding box center [1228, 313] width 56 height 25
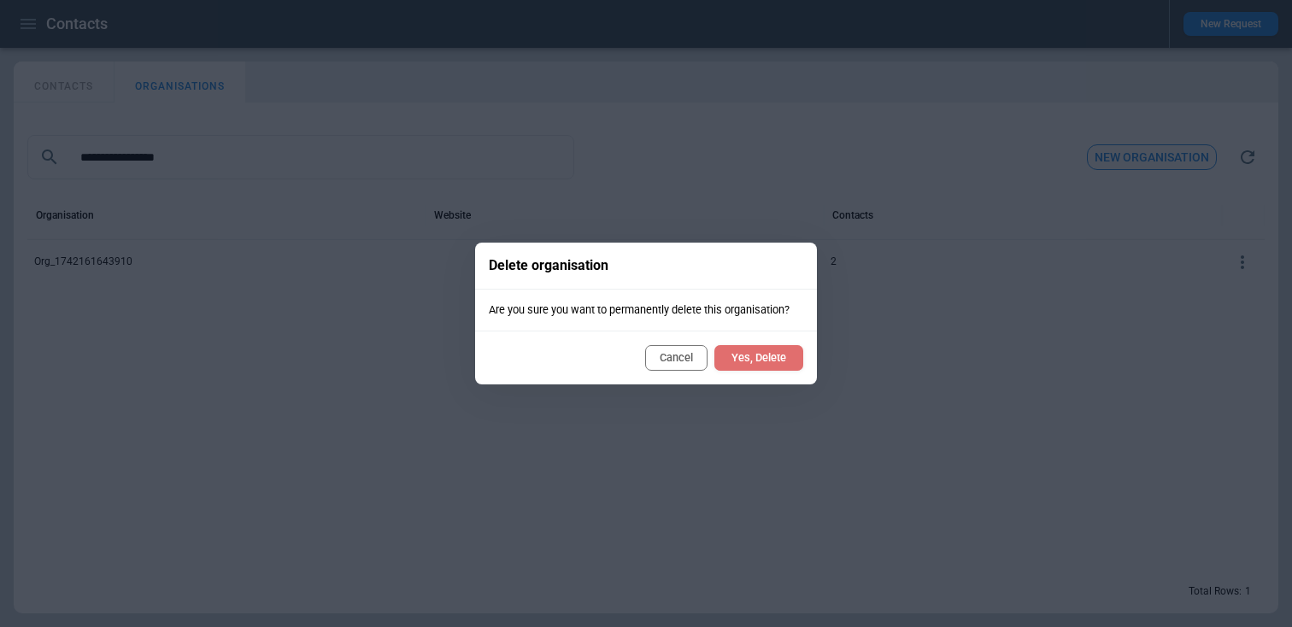
click at [762, 352] on button "Yes, Delete" at bounding box center [758, 358] width 89 height 26
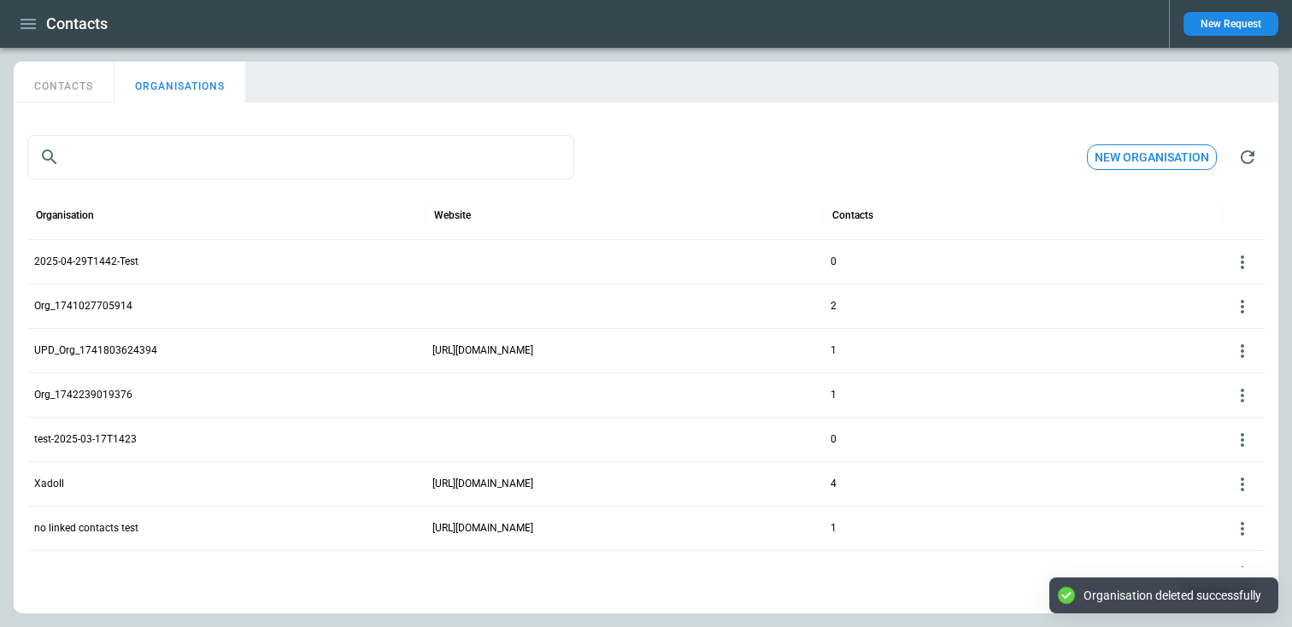
click at [77, 98] on button "CONTACTS" at bounding box center [64, 82] width 101 height 41
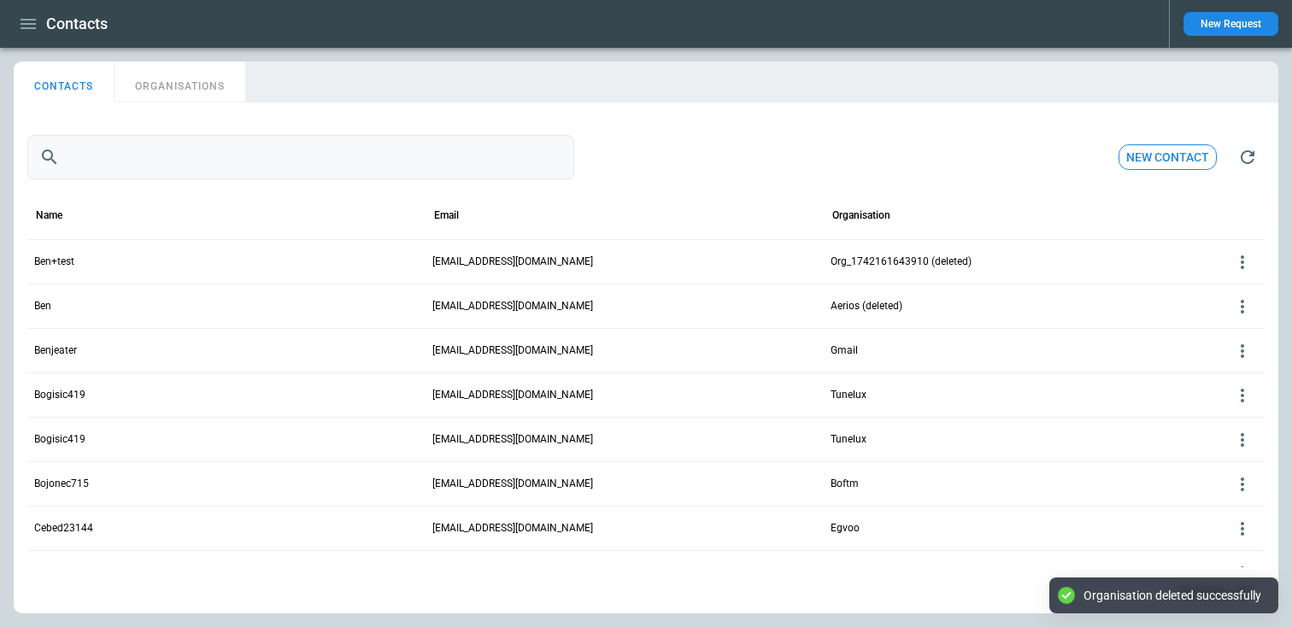
click at [93, 169] on input "text" at bounding box center [320, 157] width 507 height 44
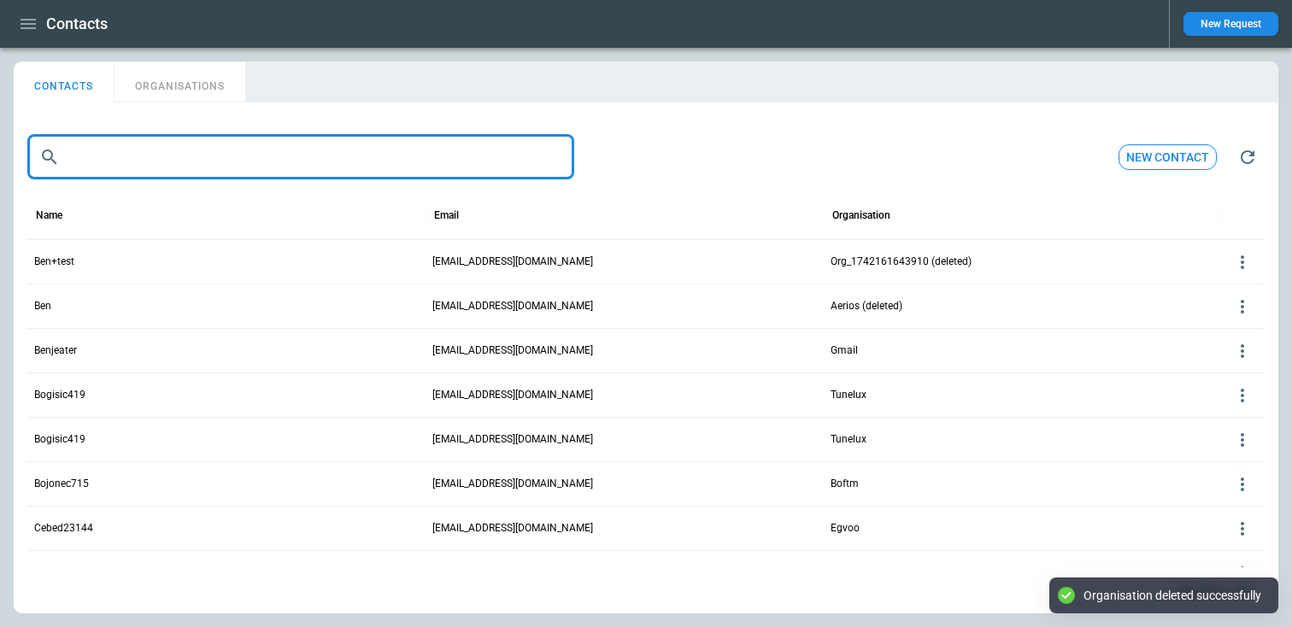
paste input "**********"
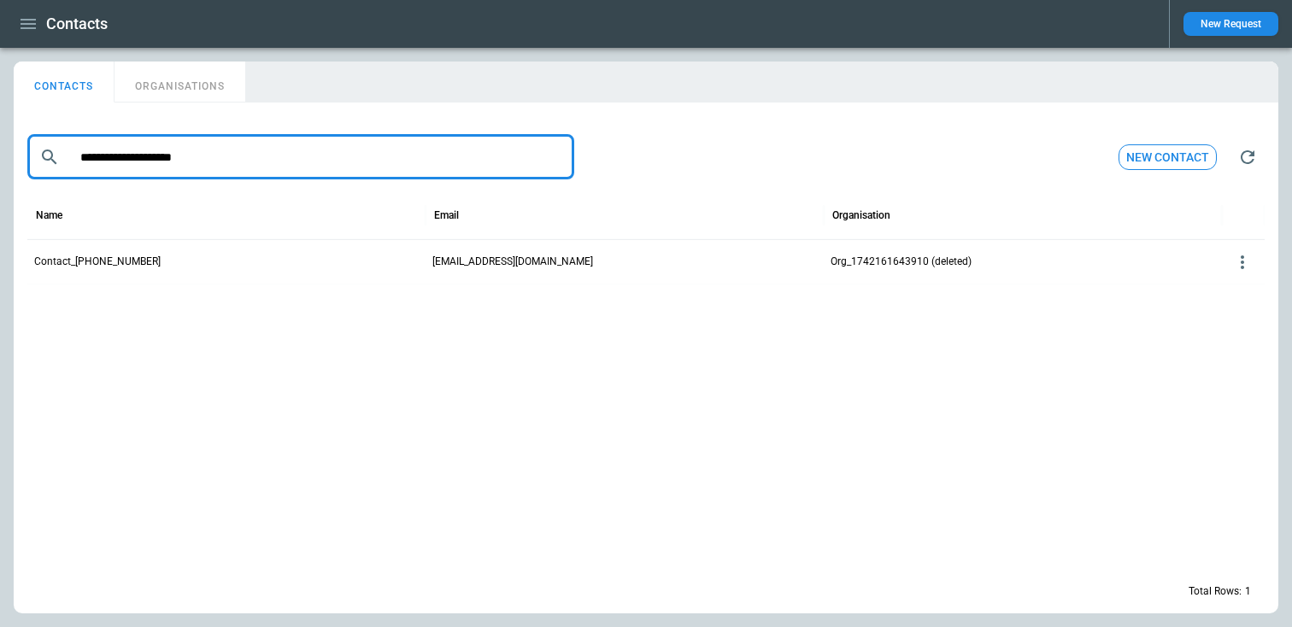
type input "**********"
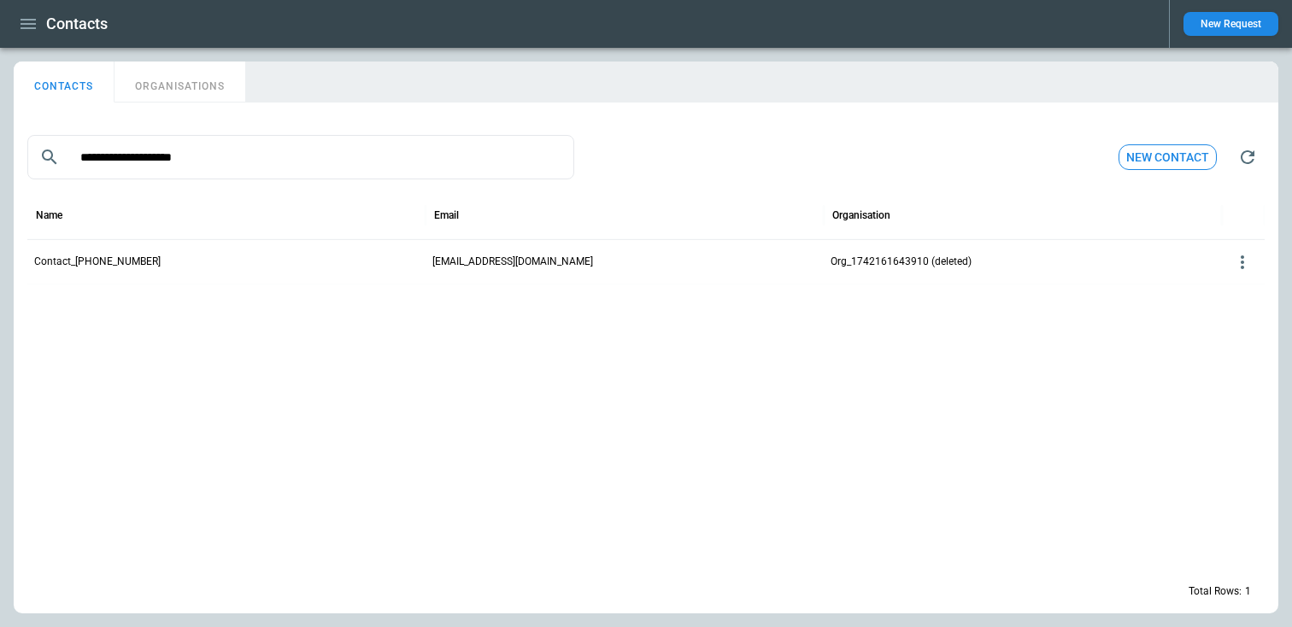
click at [1242, 265] on icon at bounding box center [1242, 262] width 21 height 21
click at [1228, 279] on button "Edit" at bounding box center [1228, 288] width 56 height 25
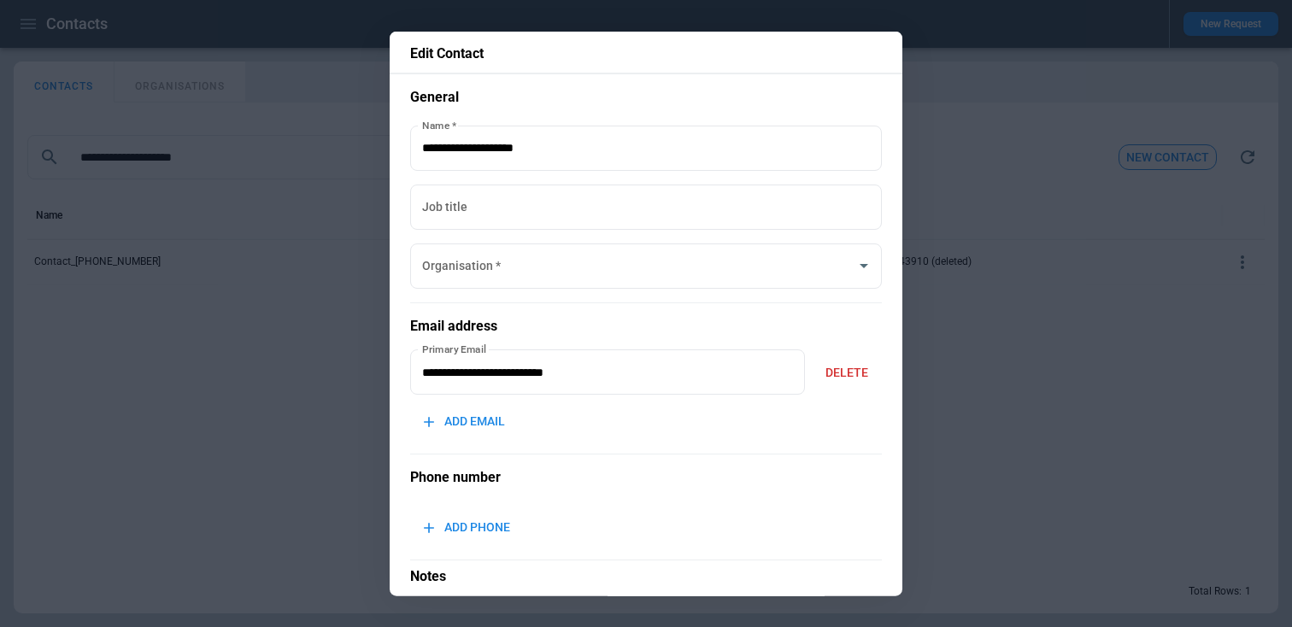
click at [934, 390] on div at bounding box center [646, 313] width 1292 height 627
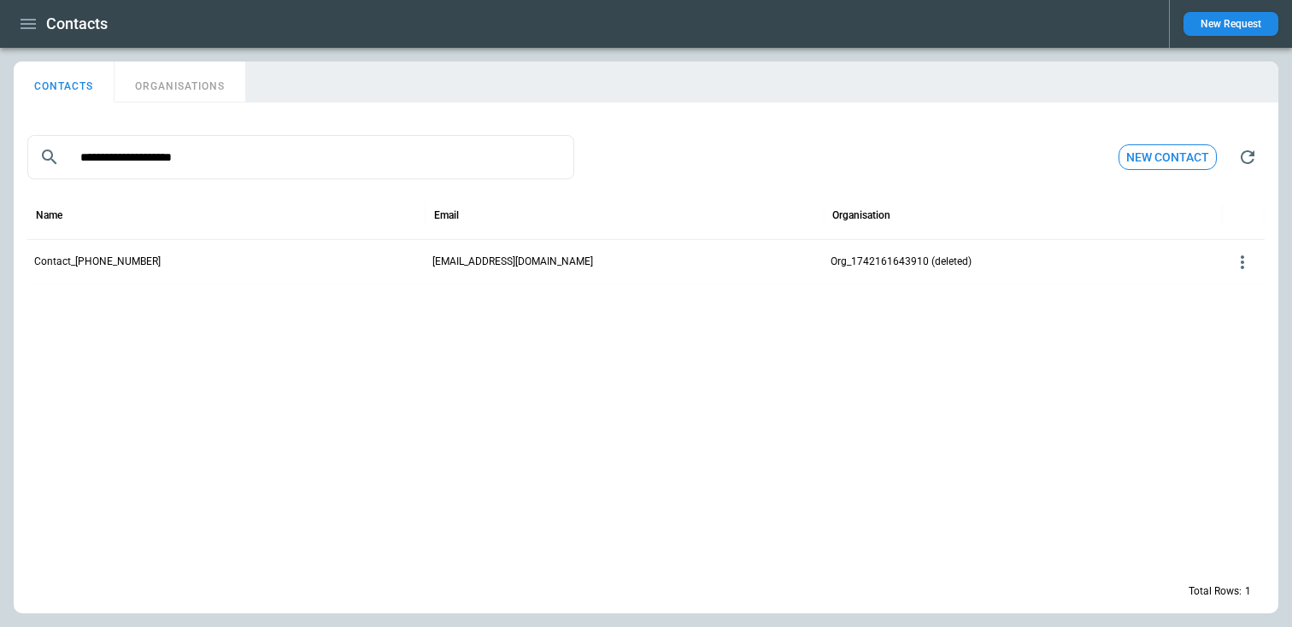
click at [1236, 270] on icon at bounding box center [1242, 262] width 21 height 21
click at [818, 343] on div at bounding box center [646, 313] width 1292 height 627
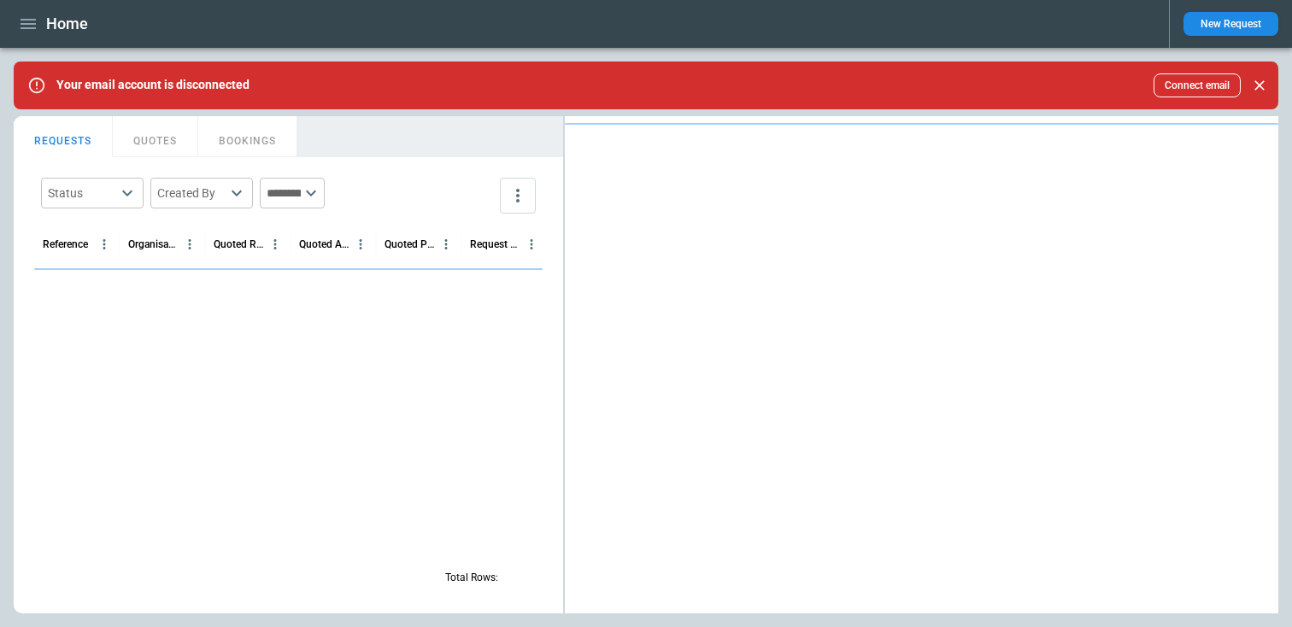
click at [21, 19] on icon "button" at bounding box center [28, 24] width 15 height 10
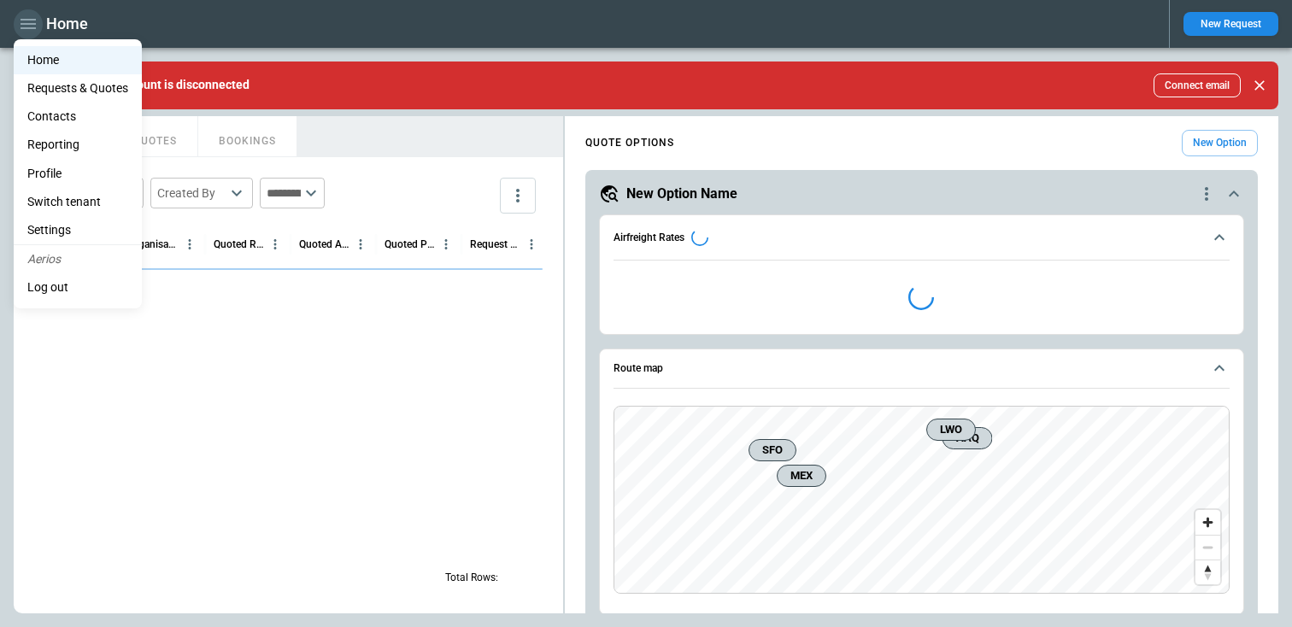
scroll to position [371, 0]
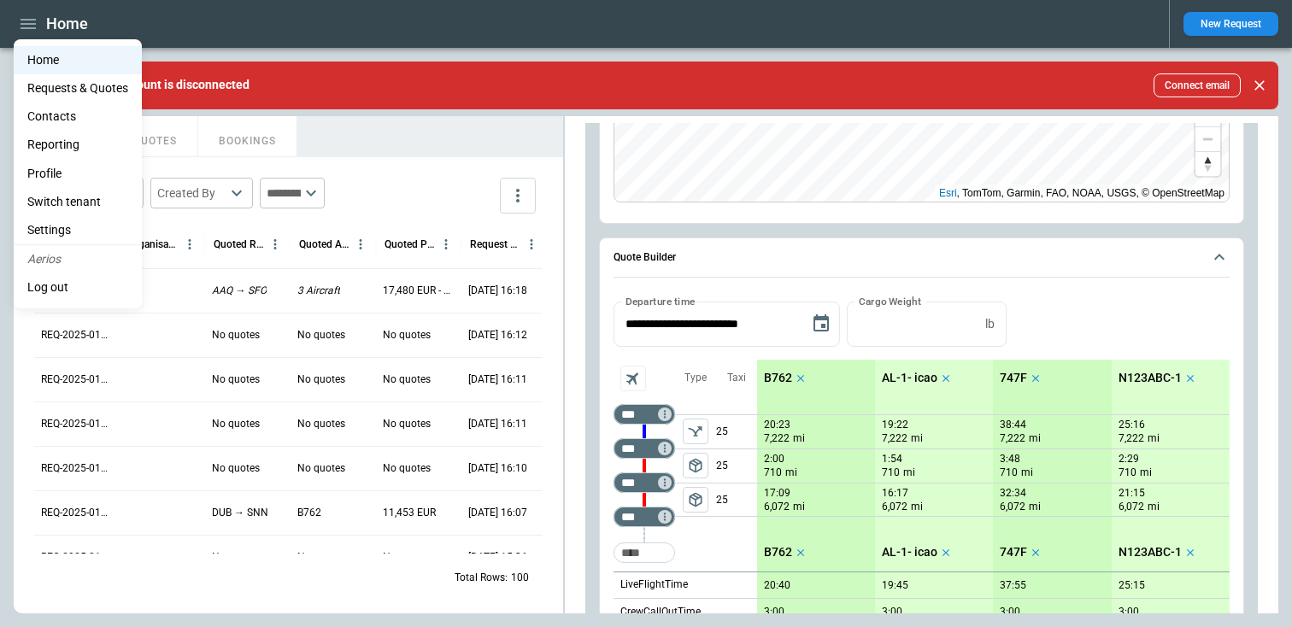
click at [63, 111] on li "Contacts" at bounding box center [78, 117] width 128 height 28
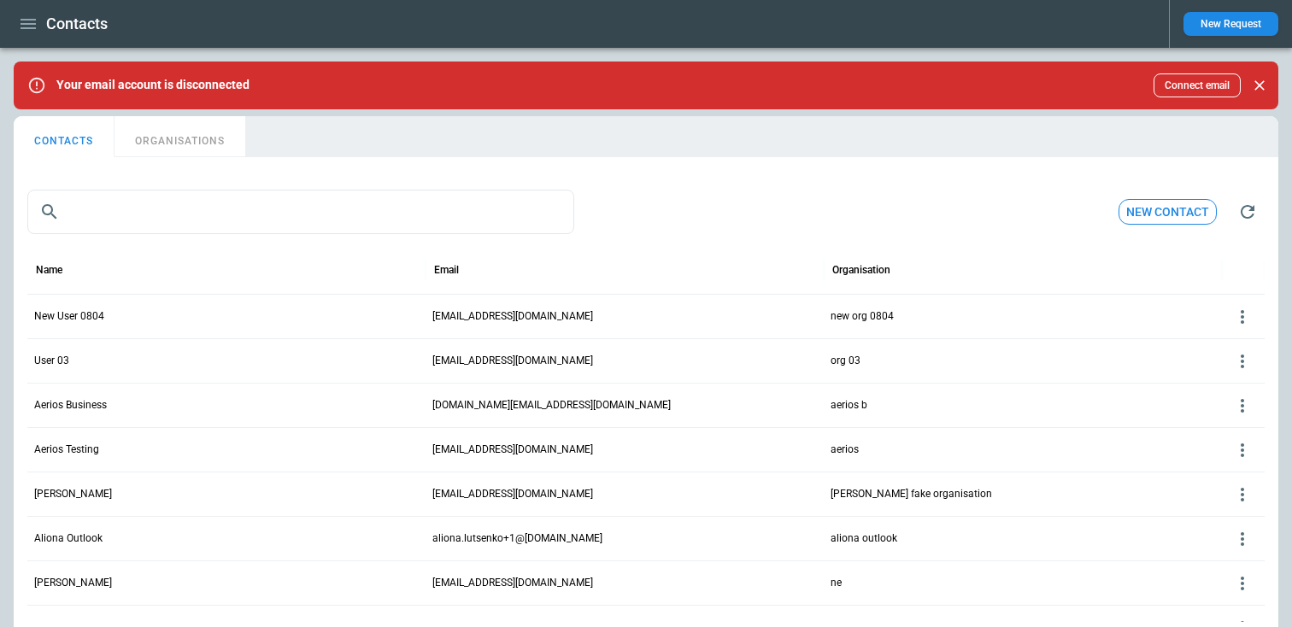
click at [166, 136] on button "ORGANISATIONS" at bounding box center [179, 136] width 131 height 41
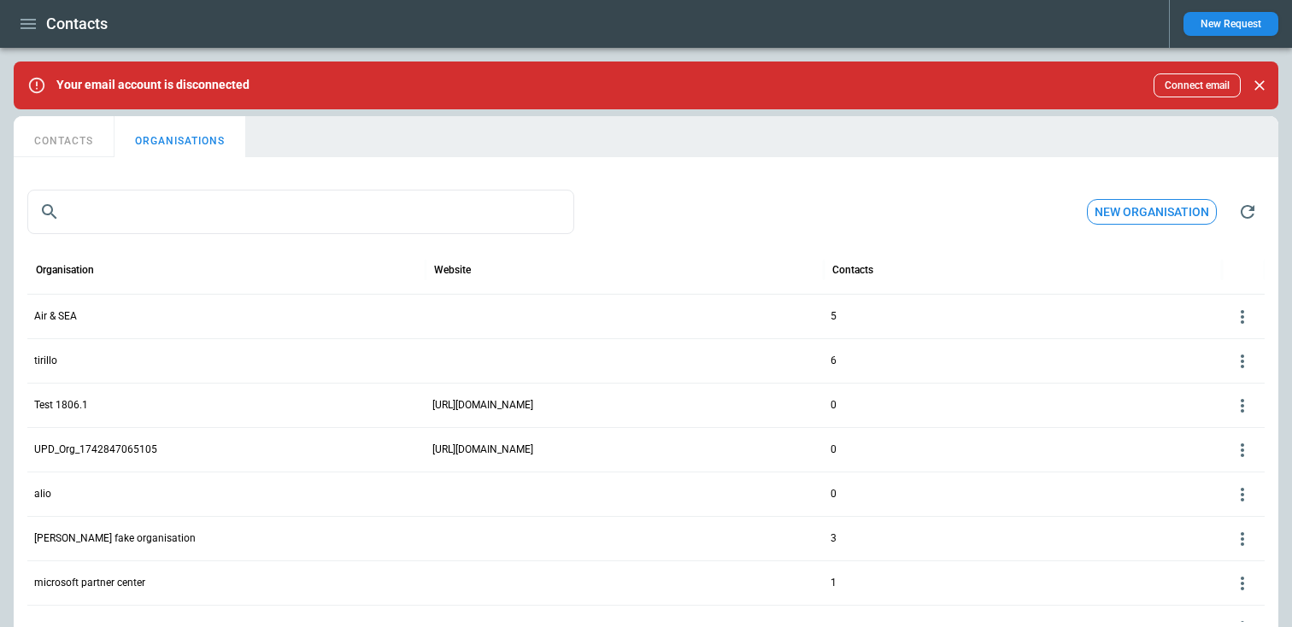
click at [1241, 312] on icon at bounding box center [1242, 317] width 3 height 14
click at [1226, 333] on button "Edit" at bounding box center [1228, 343] width 56 height 25
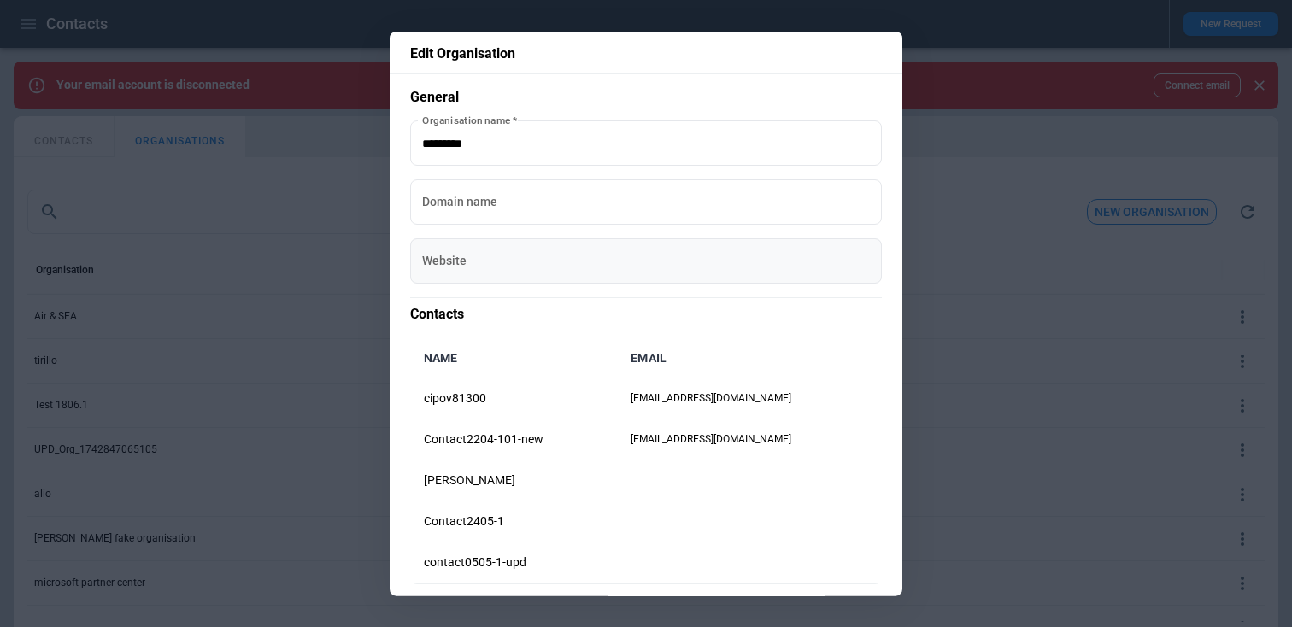
scroll to position [227, 0]
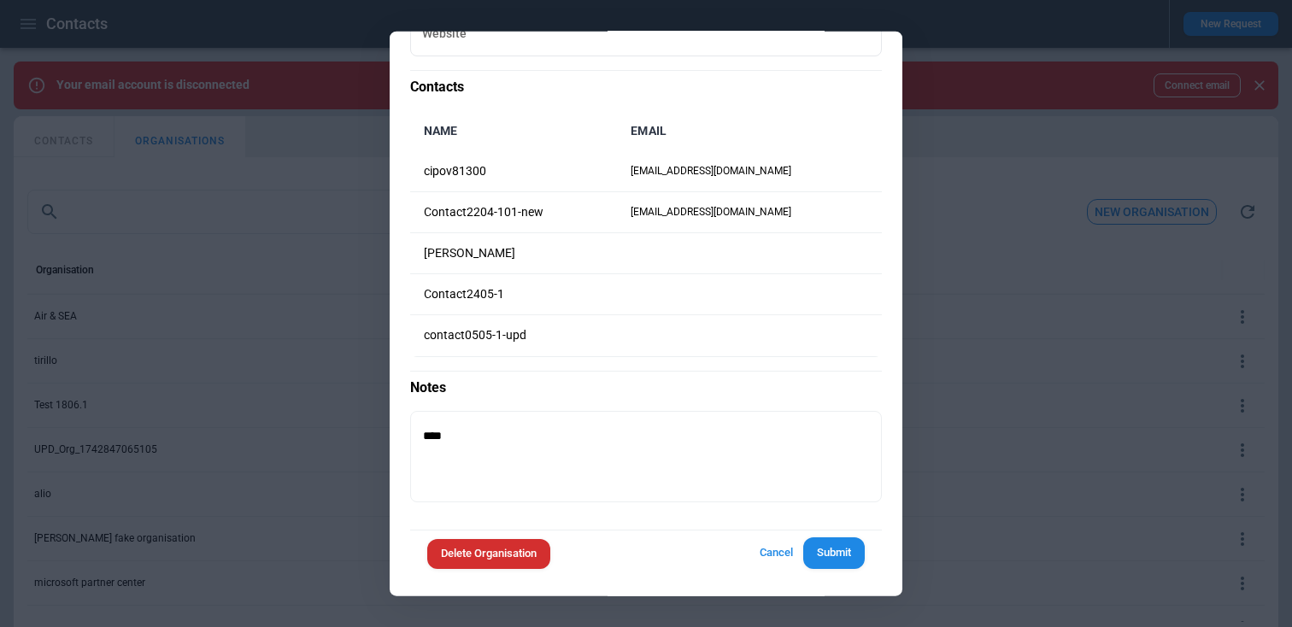
click at [930, 281] on div at bounding box center [646, 313] width 1292 height 627
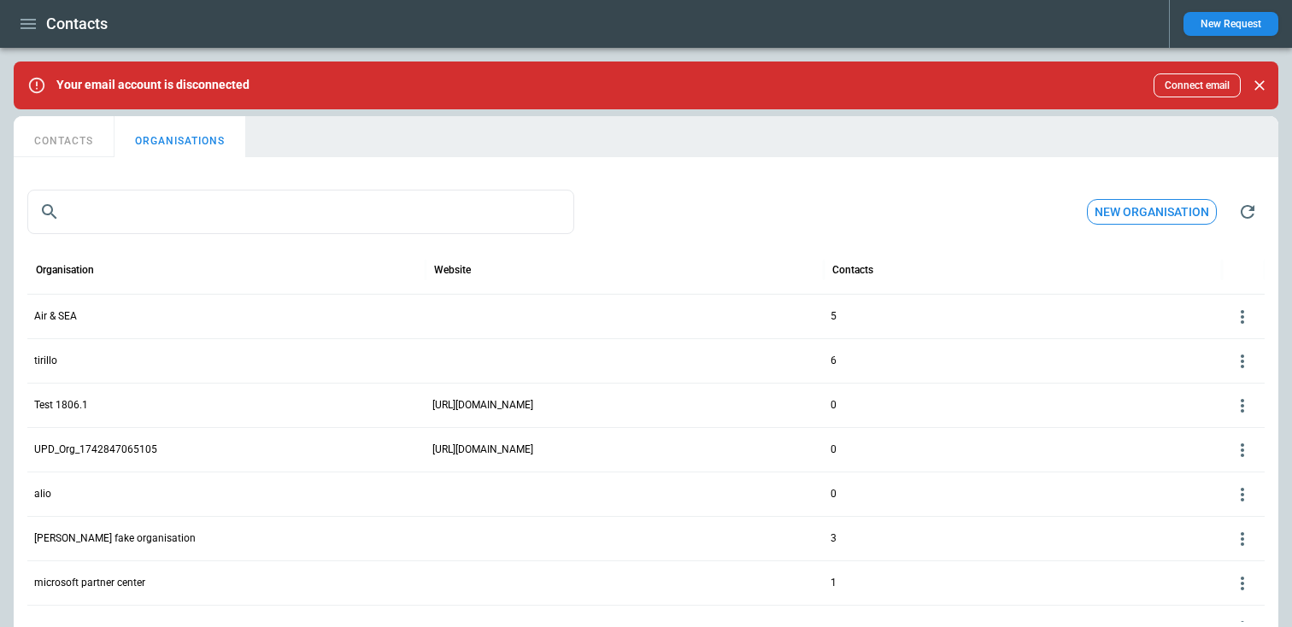
click at [1240, 314] on icon at bounding box center [1242, 317] width 21 height 21
click at [1232, 331] on button "Edit" at bounding box center [1228, 343] width 56 height 25
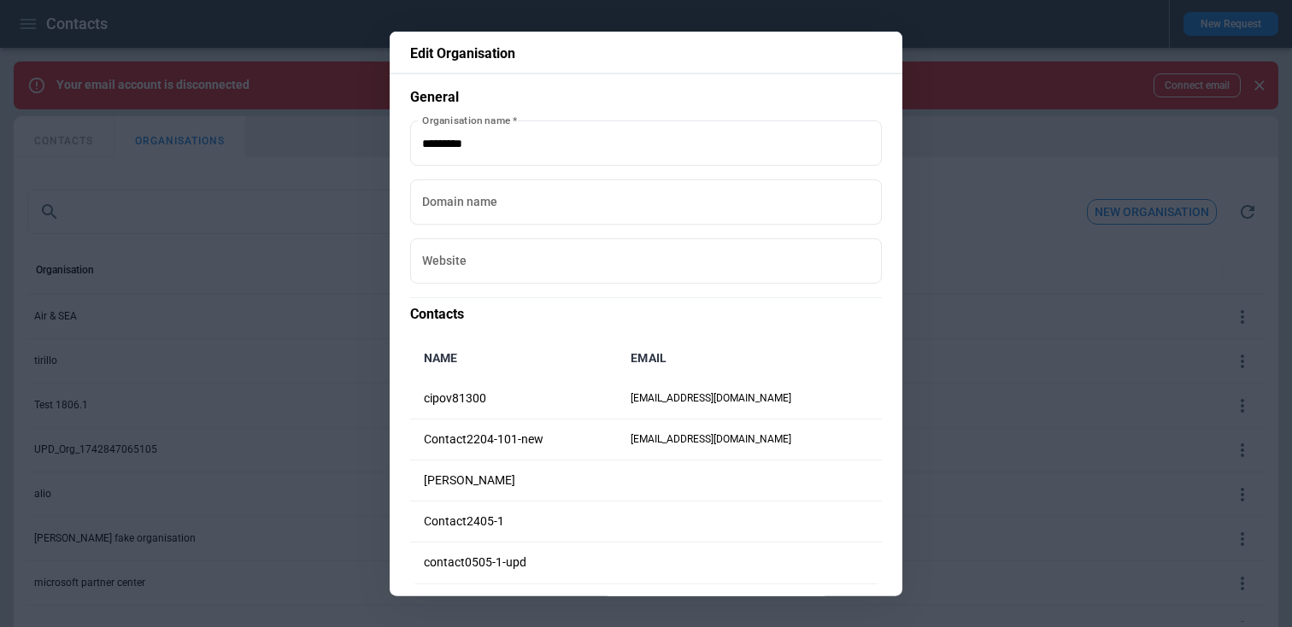
click at [298, 384] on div at bounding box center [646, 313] width 1292 height 627
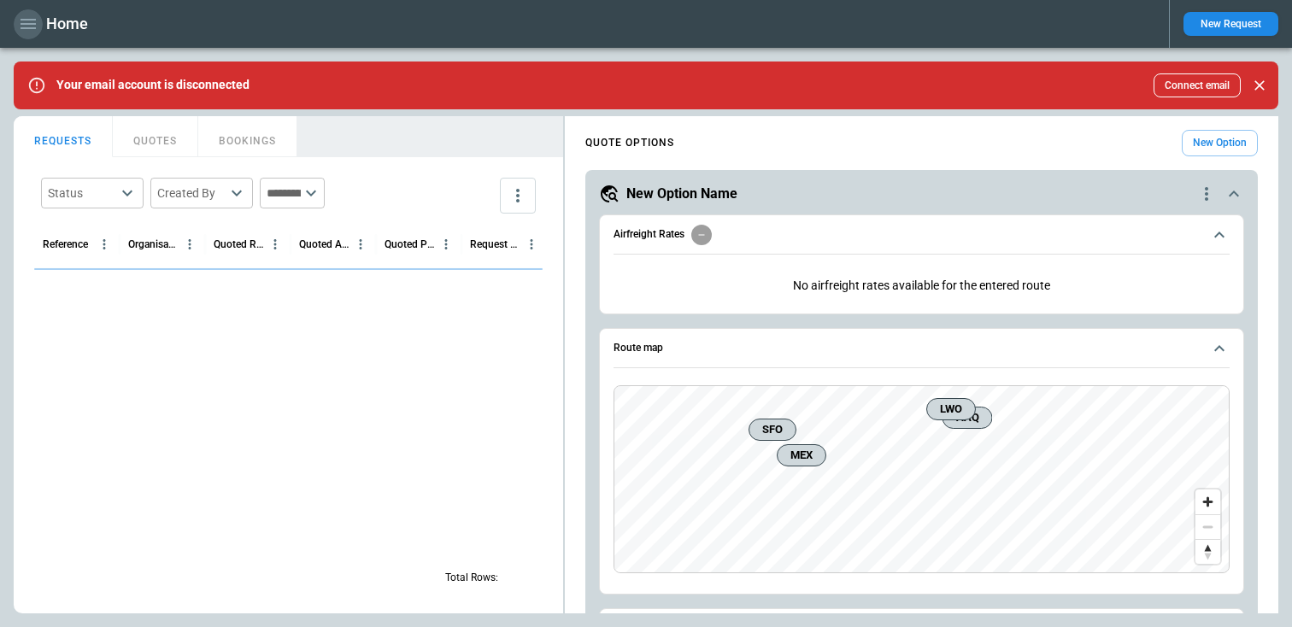
click at [32, 25] on icon "button" at bounding box center [28, 24] width 21 height 21
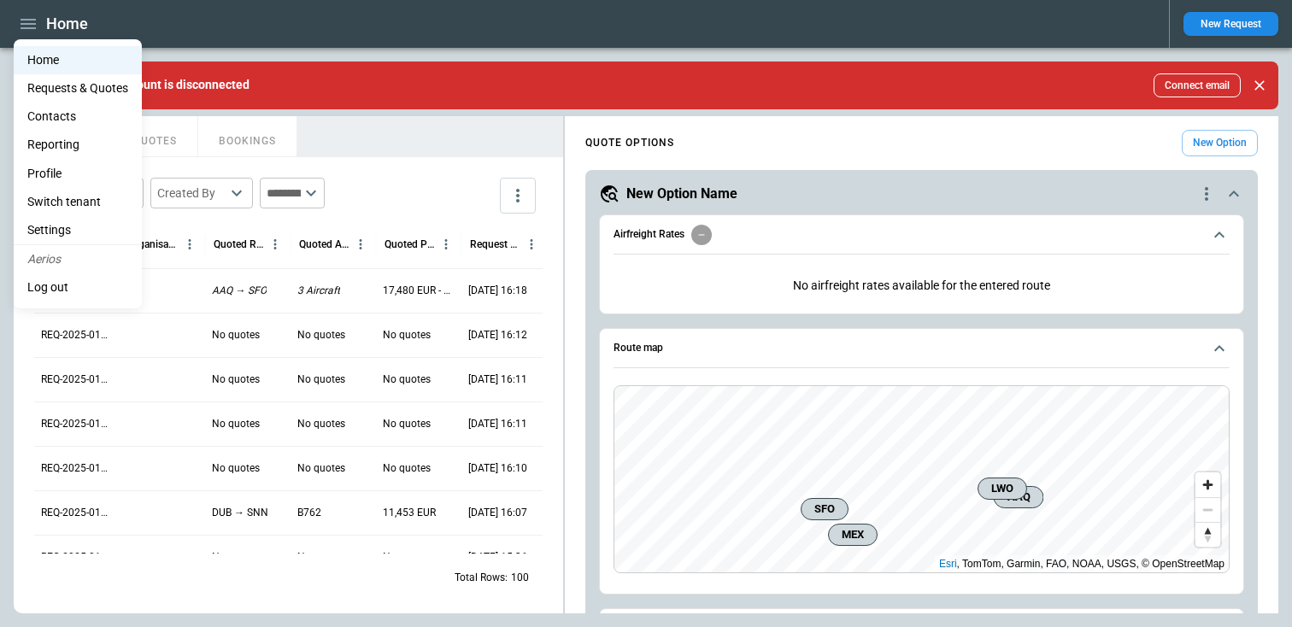
click at [62, 119] on li "Contacts" at bounding box center [78, 117] width 128 height 28
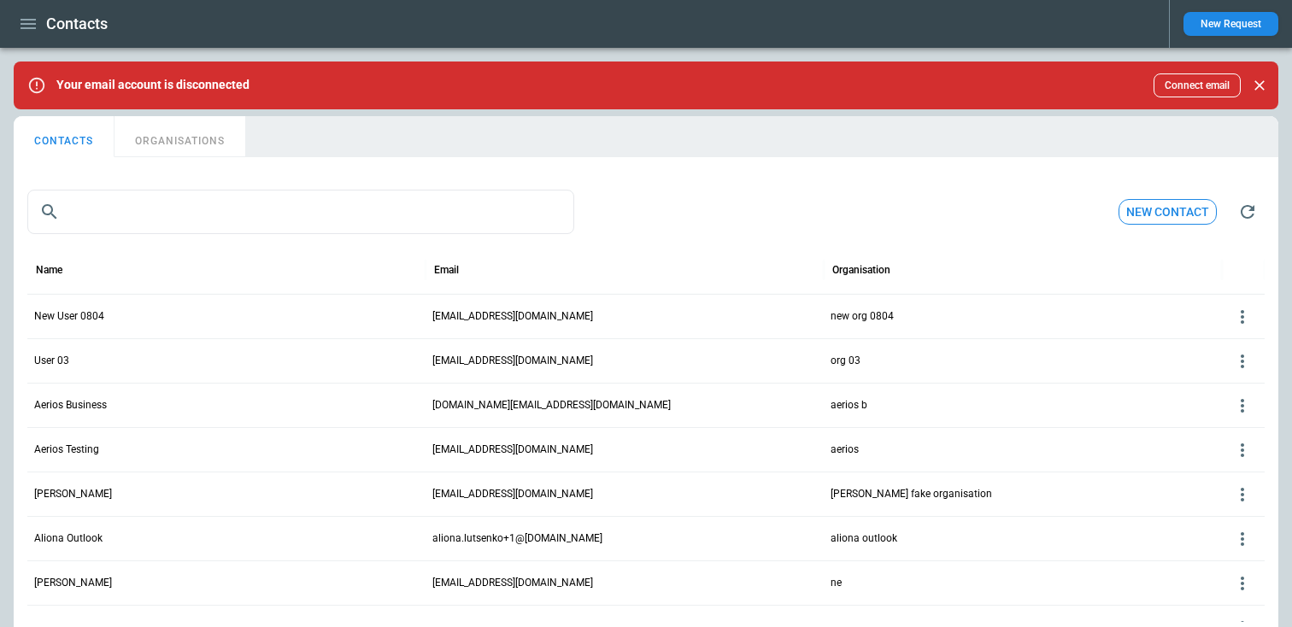
click at [372, 325] on div "New User 0804" at bounding box center [226, 316] width 398 height 44
